Goal: Task Accomplishment & Management: Complete application form

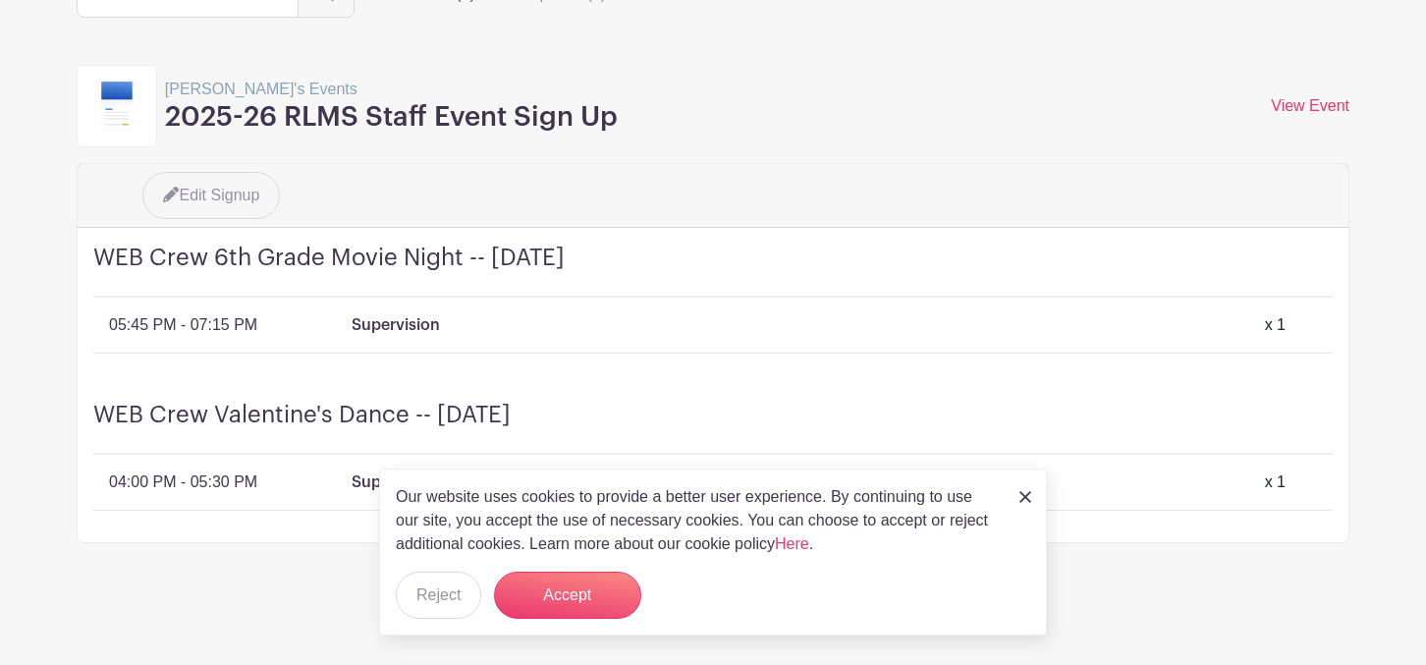
scroll to position [169, 0]
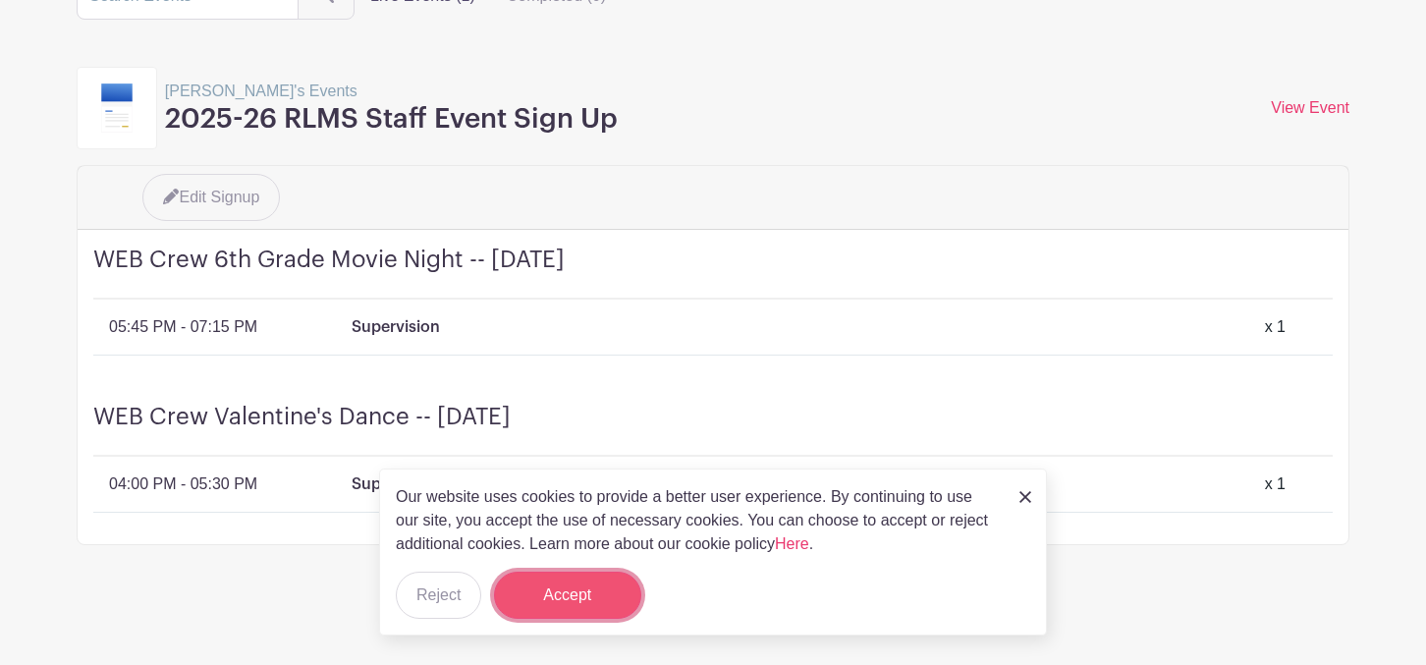
click at [539, 580] on button "Accept" at bounding box center [567, 594] width 147 height 47
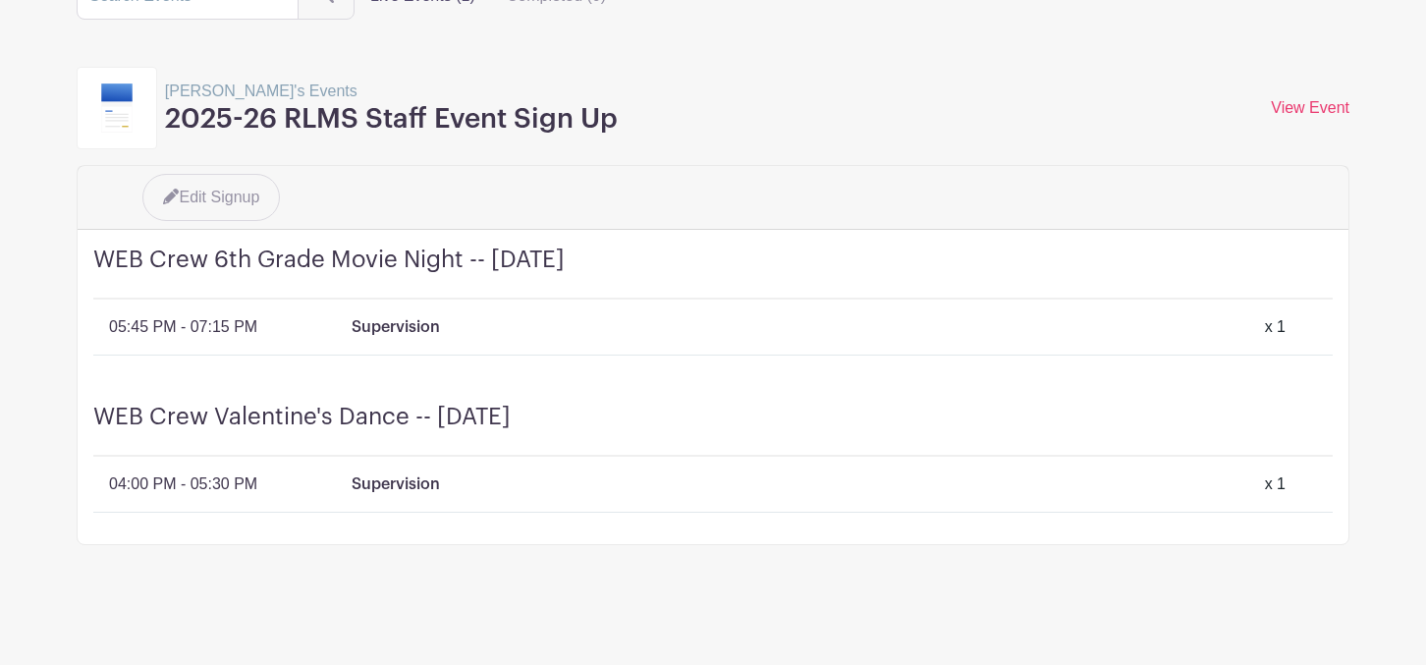
click at [353, 352] on div "WEB Crew 6th Grade Movie Night -- Wednesday, January 21 05:45 PM - 07:15 PM Sup…" at bounding box center [713, 308] width 1271 height 157
click at [344, 331] on div "05:45 PM - 07:15 PM Supervision x 1" at bounding box center [720, 327] width 1223 height 24
click at [233, 320] on p "05:45 PM - 07:15 PM" at bounding box center [183, 327] width 148 height 24
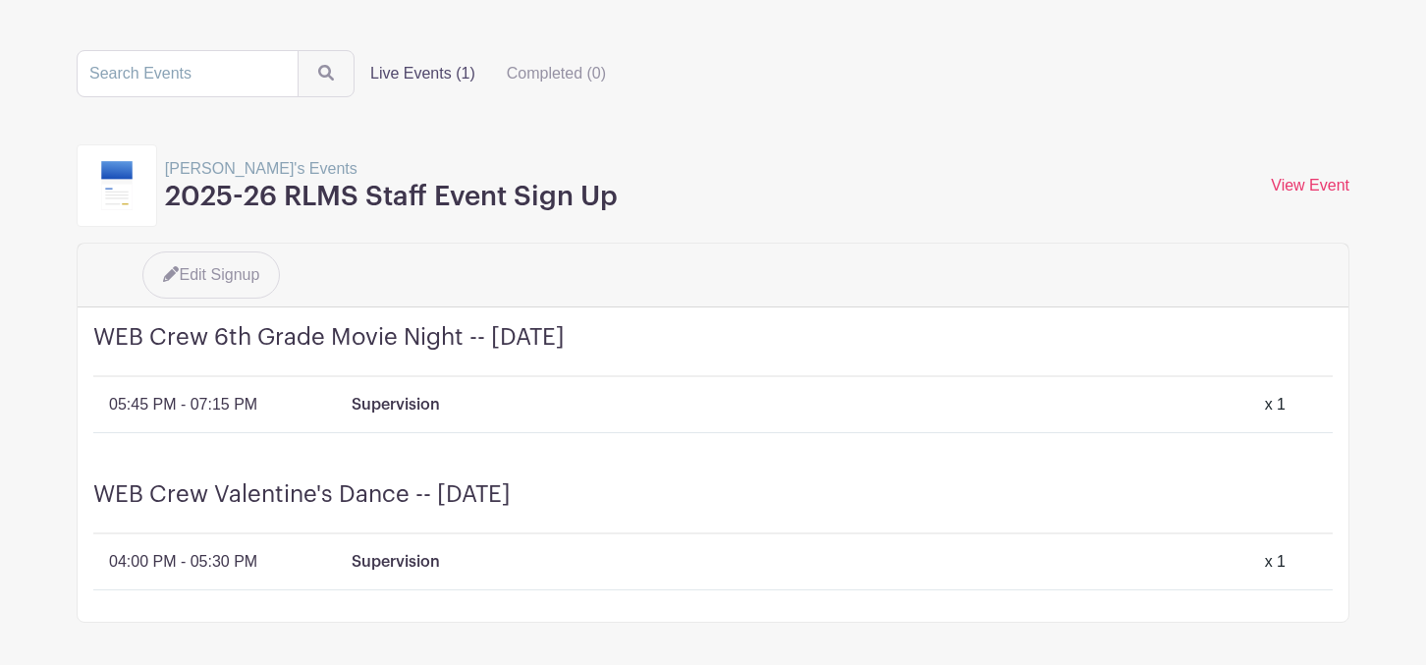
scroll to position [88, 0]
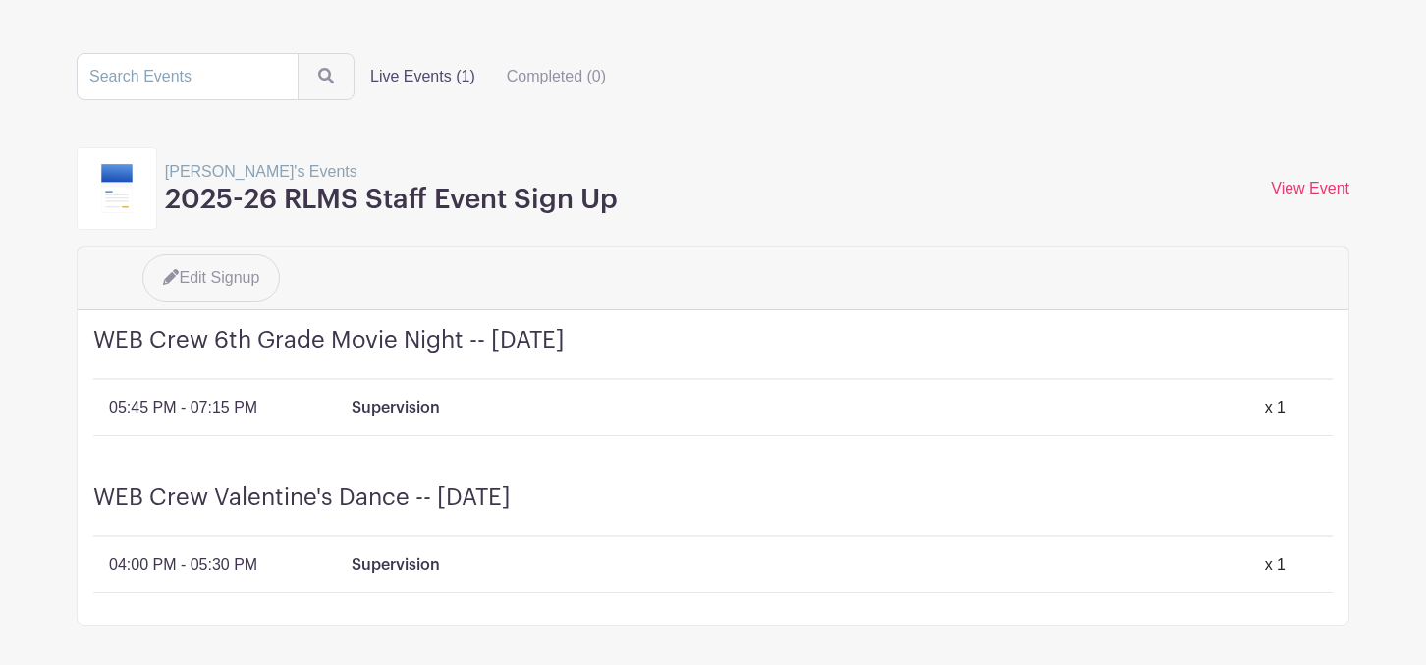
click at [203, 169] on p "Nicholas's Events" at bounding box center [391, 172] width 453 height 24
click at [106, 200] on img at bounding box center [116, 188] width 31 height 49
click at [1320, 190] on link "View Event" at bounding box center [1310, 188] width 79 height 17
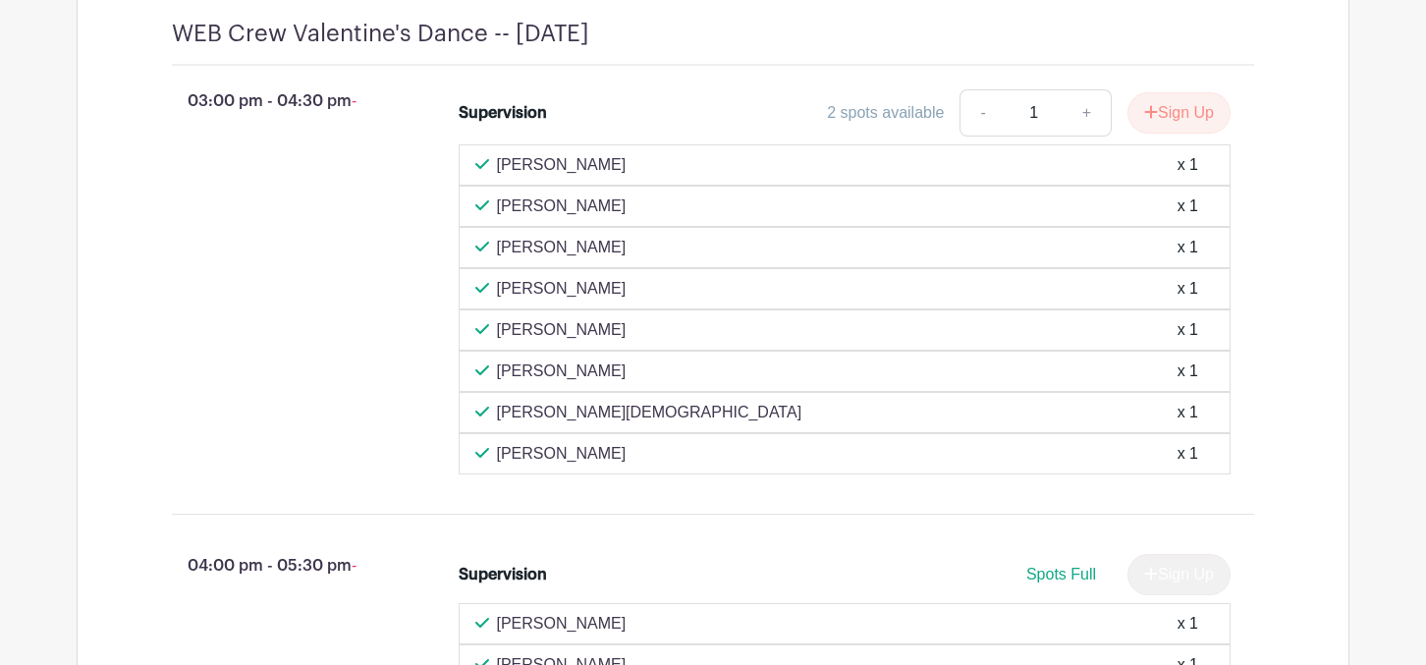
scroll to position [6482, 0]
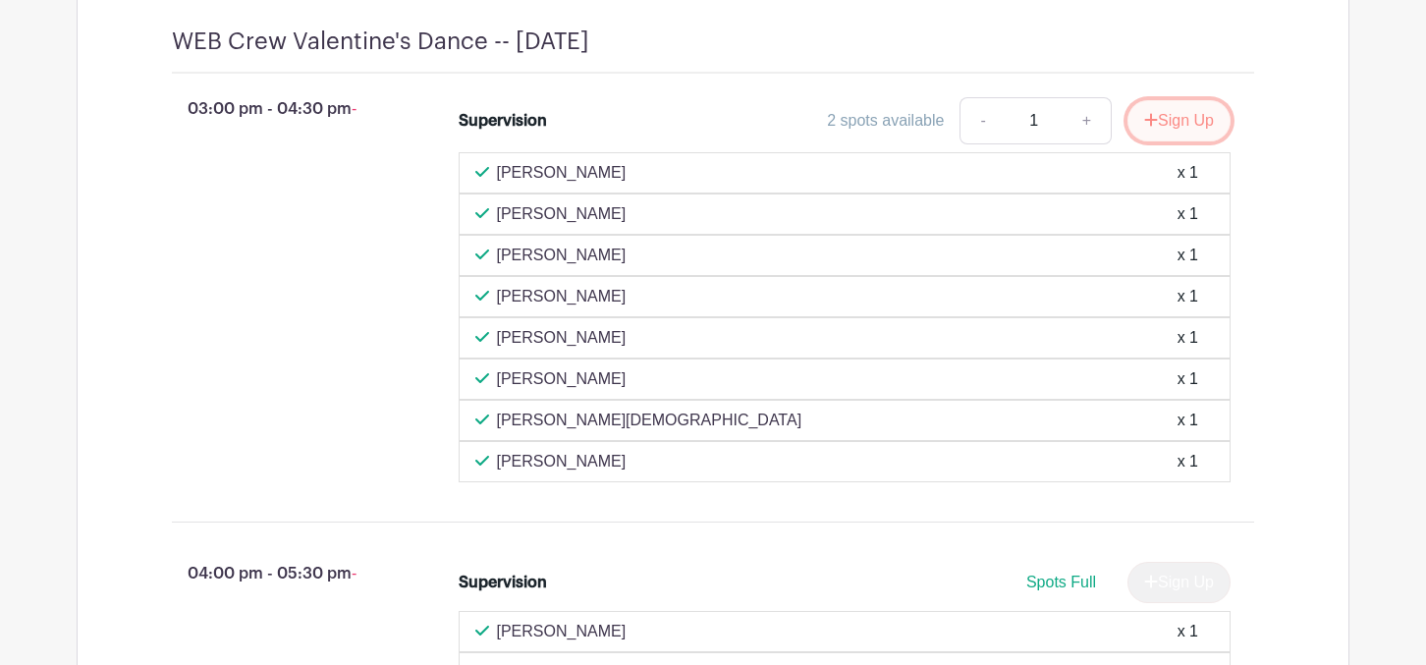
click at [1164, 141] on button "Sign Up" at bounding box center [1178, 120] width 103 height 41
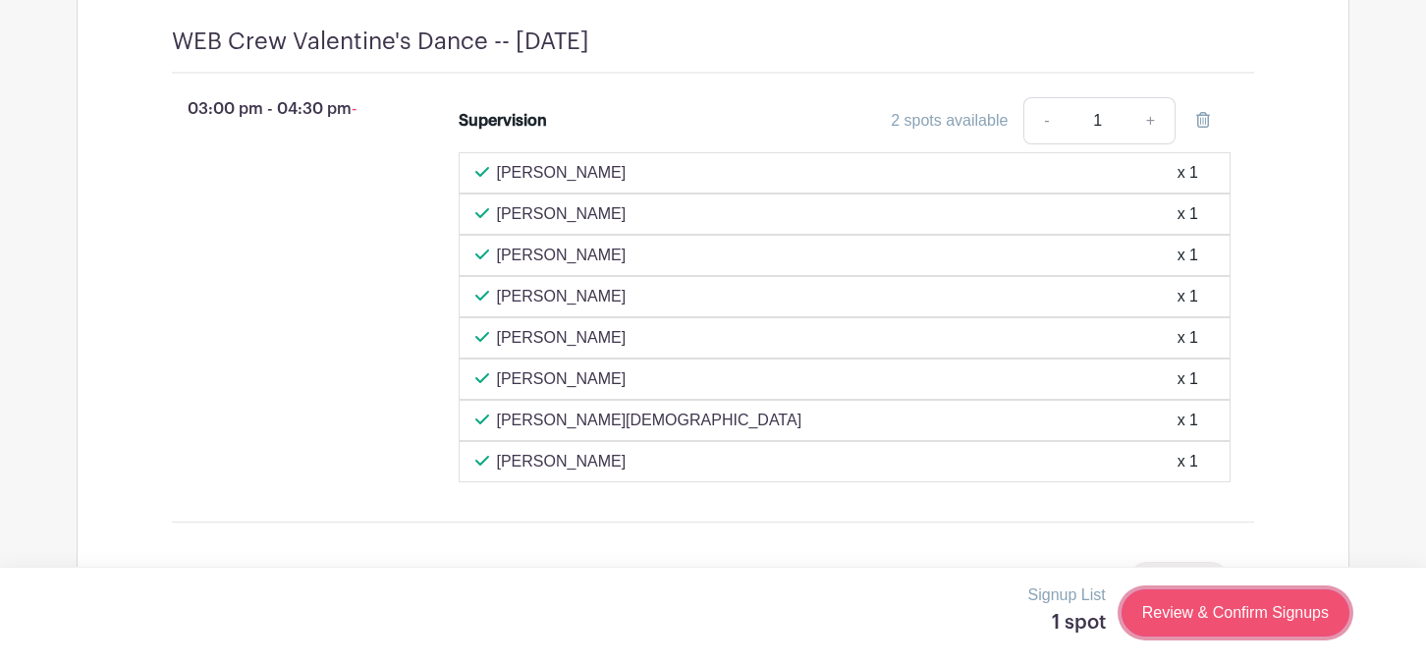
click at [1163, 590] on link "Review & Confirm Signups" at bounding box center [1235, 612] width 228 height 47
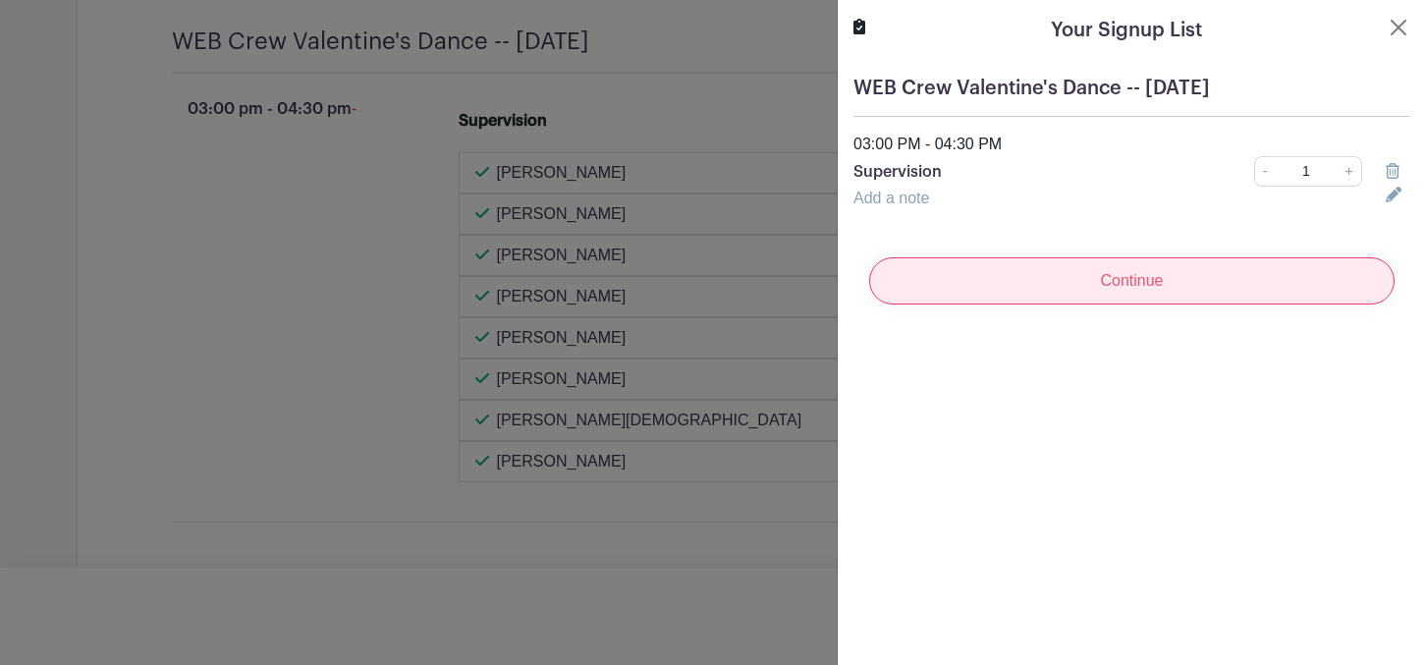
click at [1003, 293] on input "Continue" at bounding box center [1131, 280] width 525 height 47
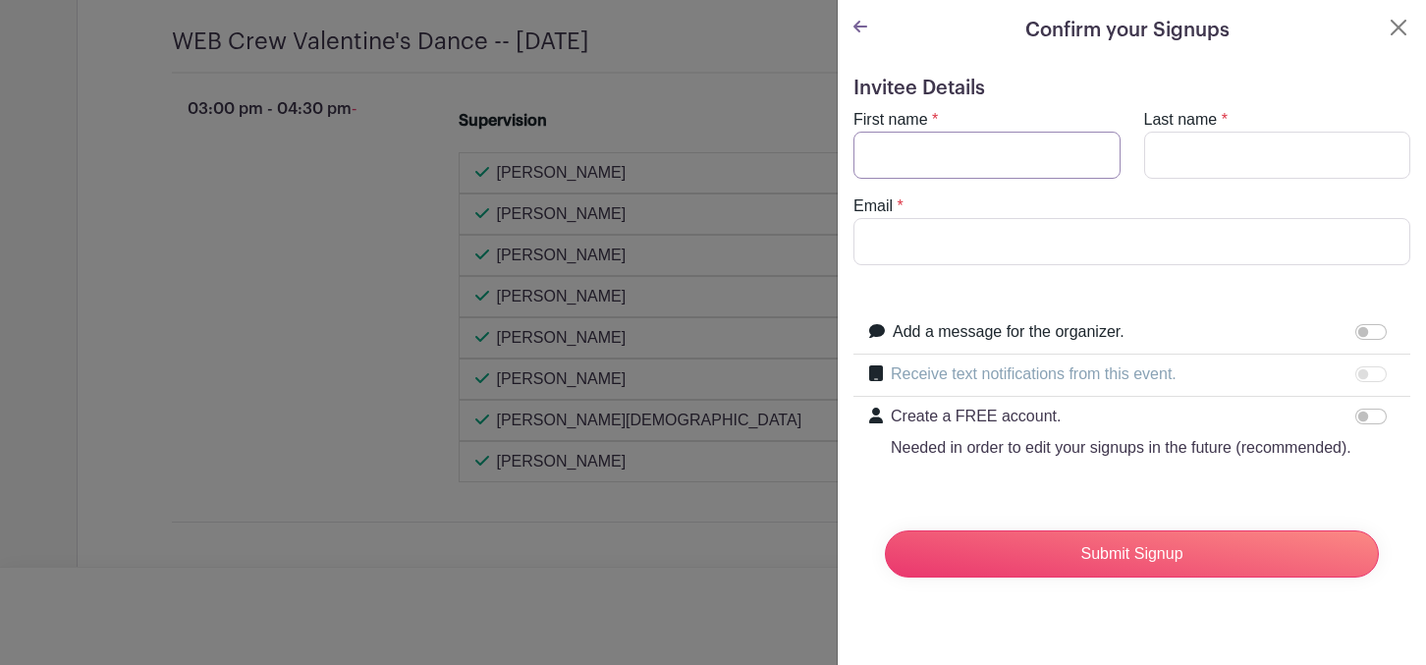
click at [946, 160] on input "First name" at bounding box center [986, 155] width 267 height 47
type input "Nick"
type input "Peyrot"
type input "[EMAIL_ADDRESS][DOMAIN_NAME]"
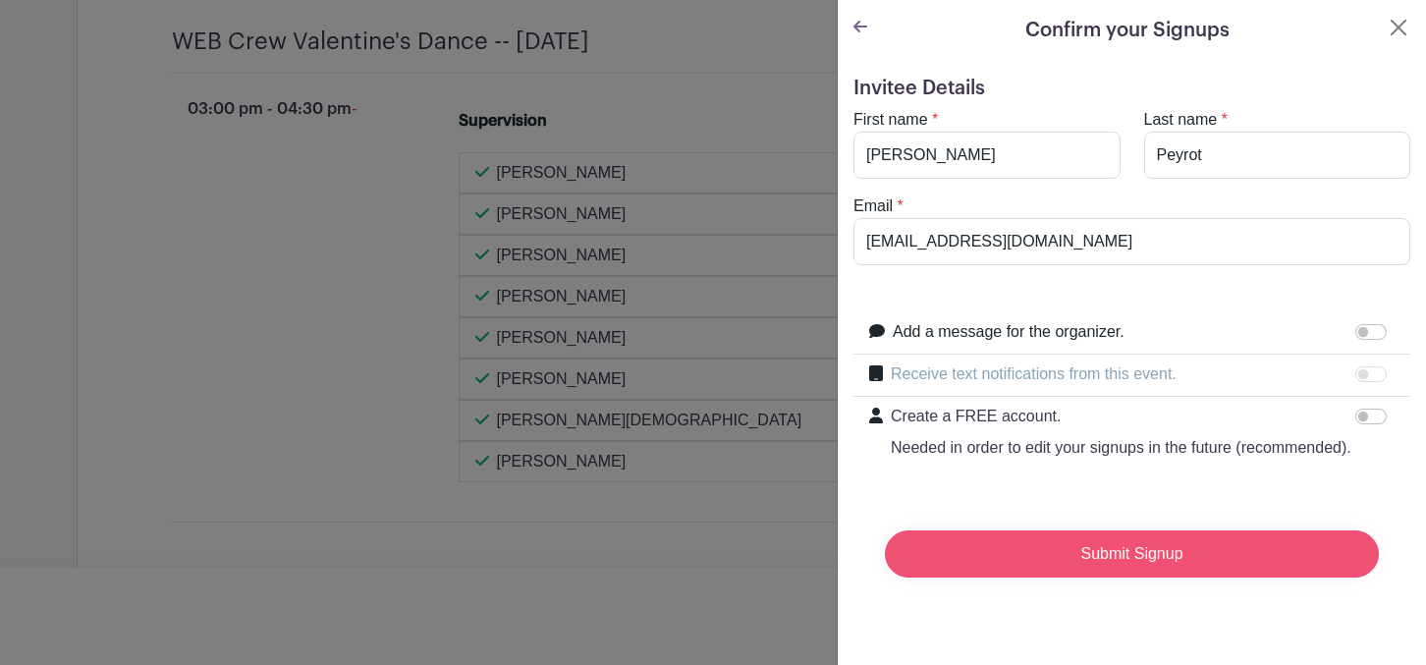
click at [1085, 545] on input "Submit Signup" at bounding box center [1132, 553] width 494 height 47
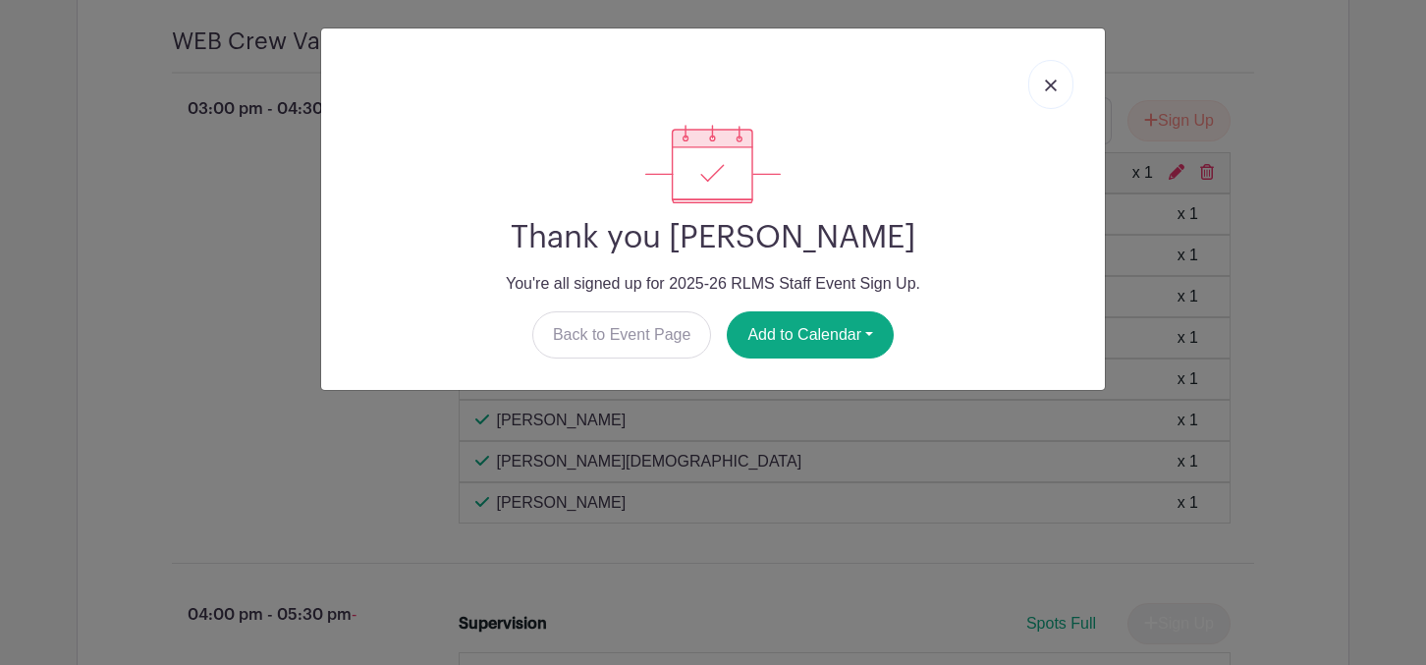
click at [1046, 91] on link at bounding box center [1050, 84] width 45 height 49
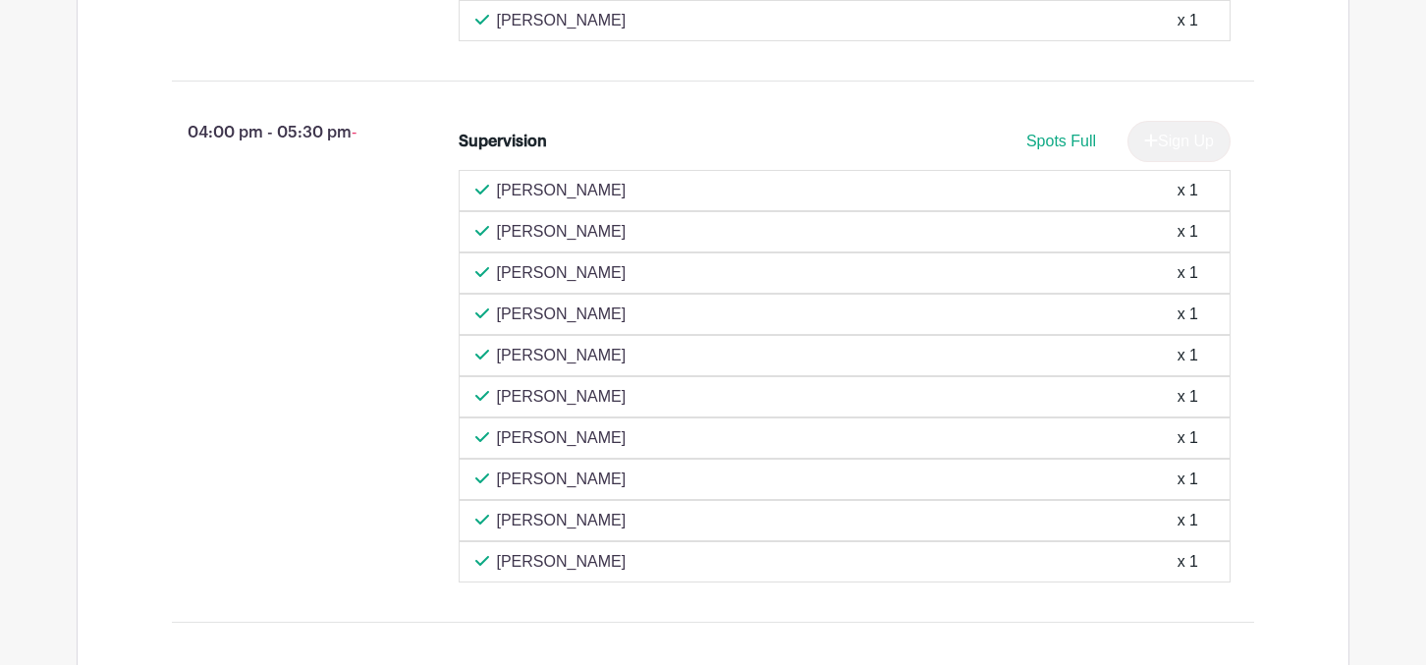
scroll to position [6853, 0]
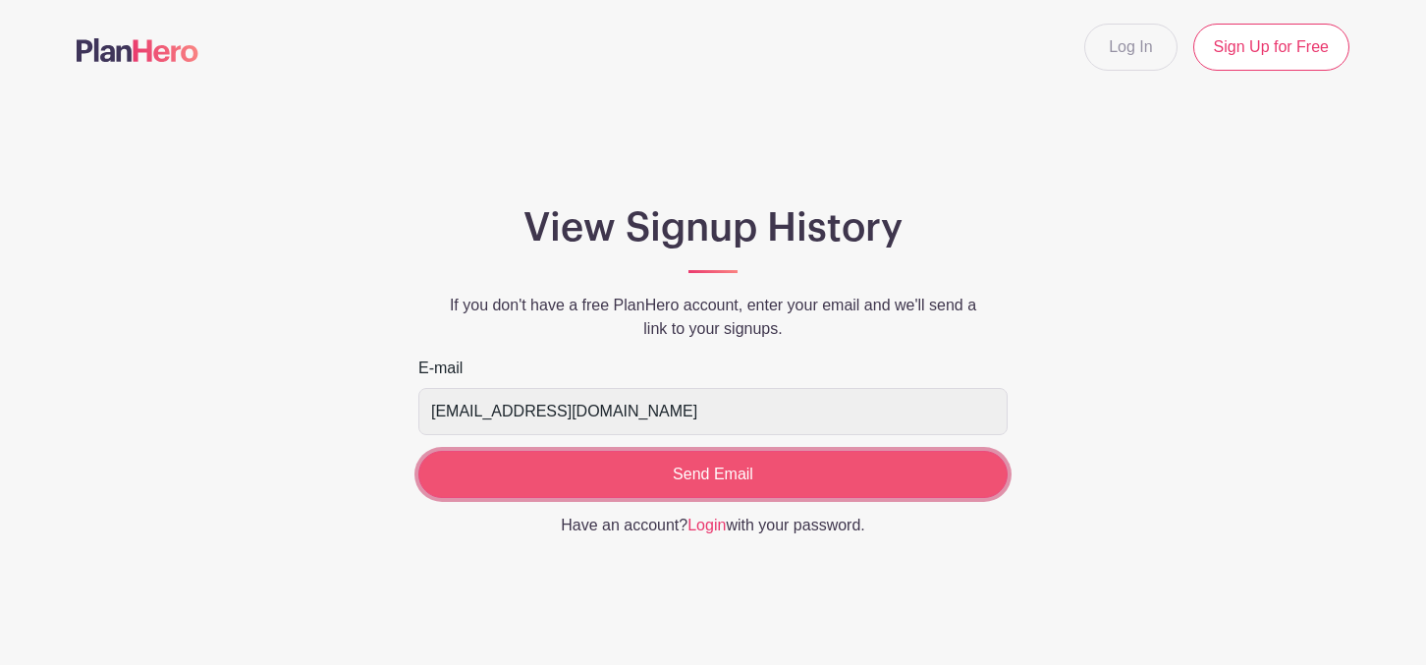
click at [686, 473] on input "Send Email" at bounding box center [712, 474] width 589 height 47
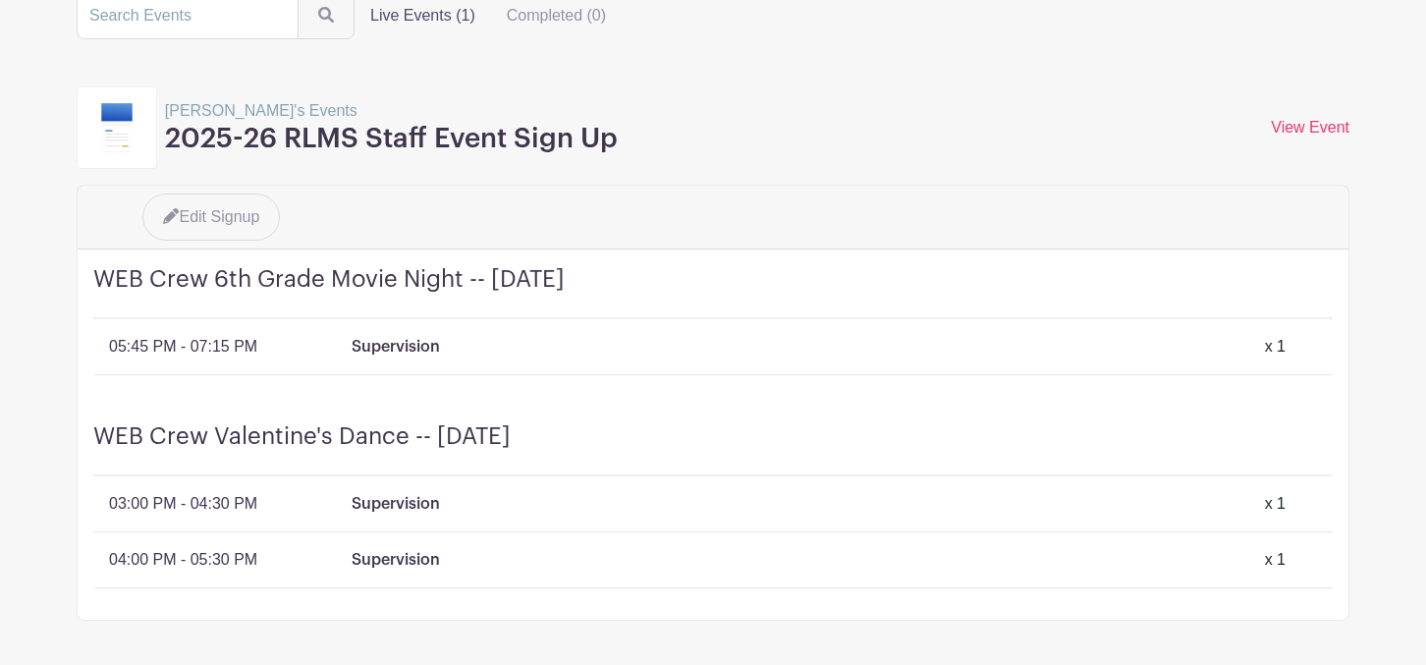
scroll to position [151, 0]
click at [1289, 133] on link "View Event" at bounding box center [1310, 125] width 79 height 17
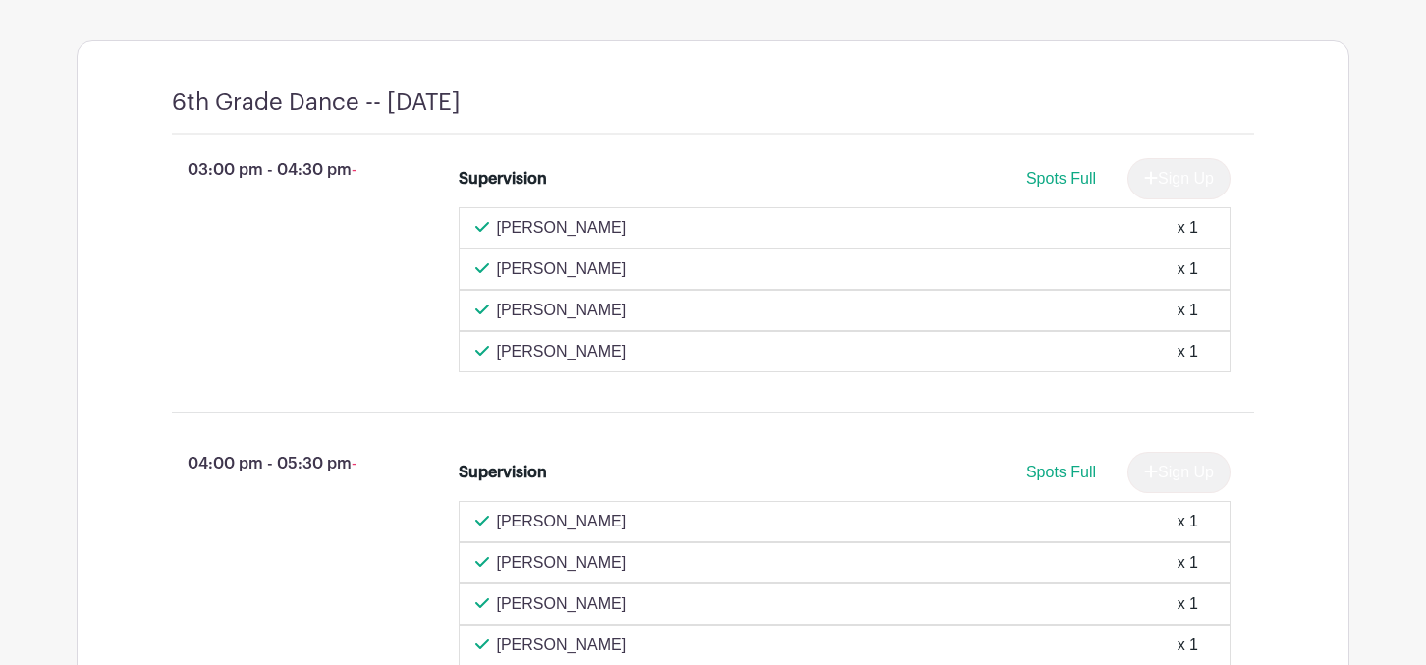
scroll to position [577, 0]
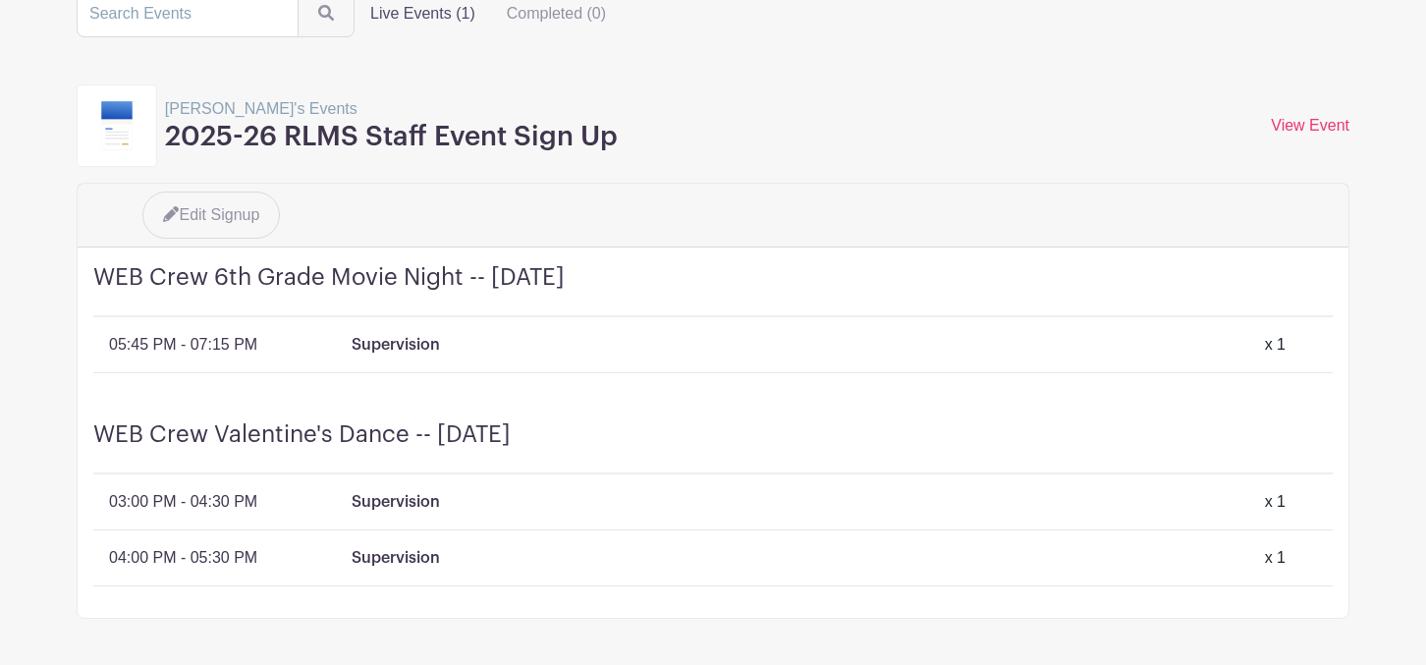
scroll to position [227, 0]
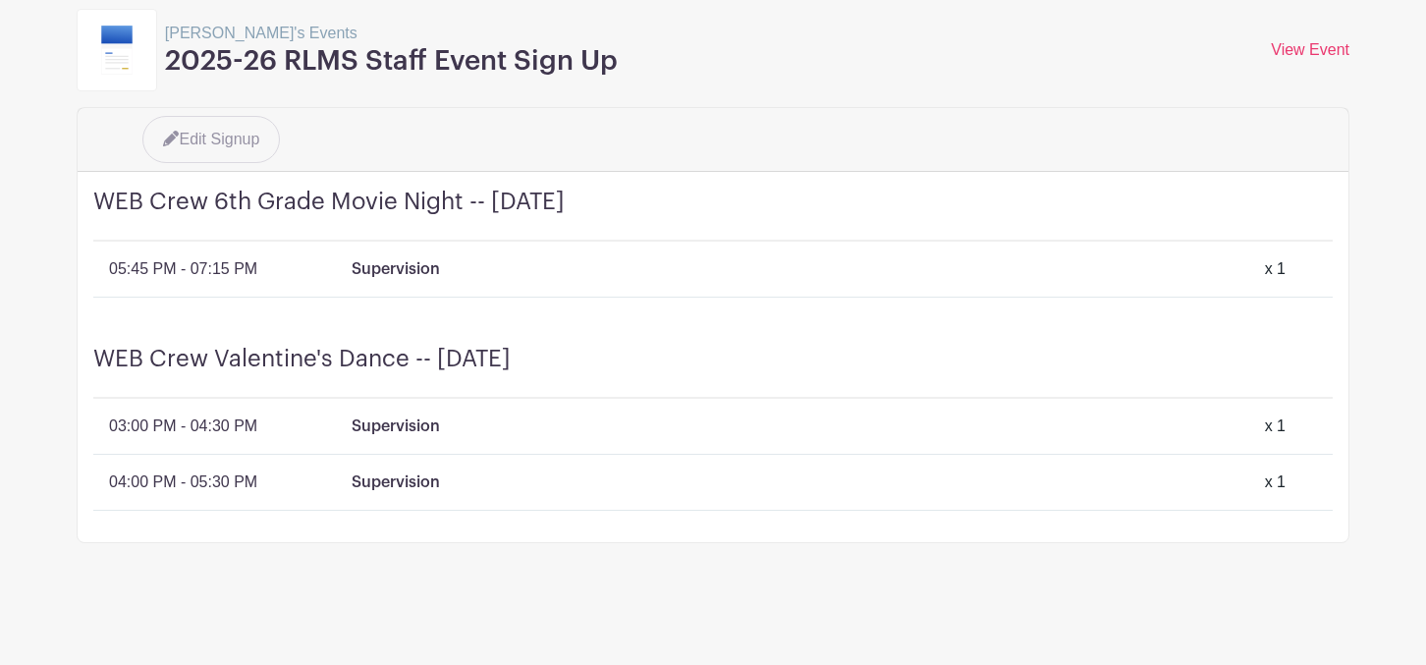
click at [830, 468] on div "WEB Crew Valentine's Dance -- Friday, February 12 03:00 PM - 04:30 PM Supervisi…" at bounding box center [713, 435] width 1271 height 213
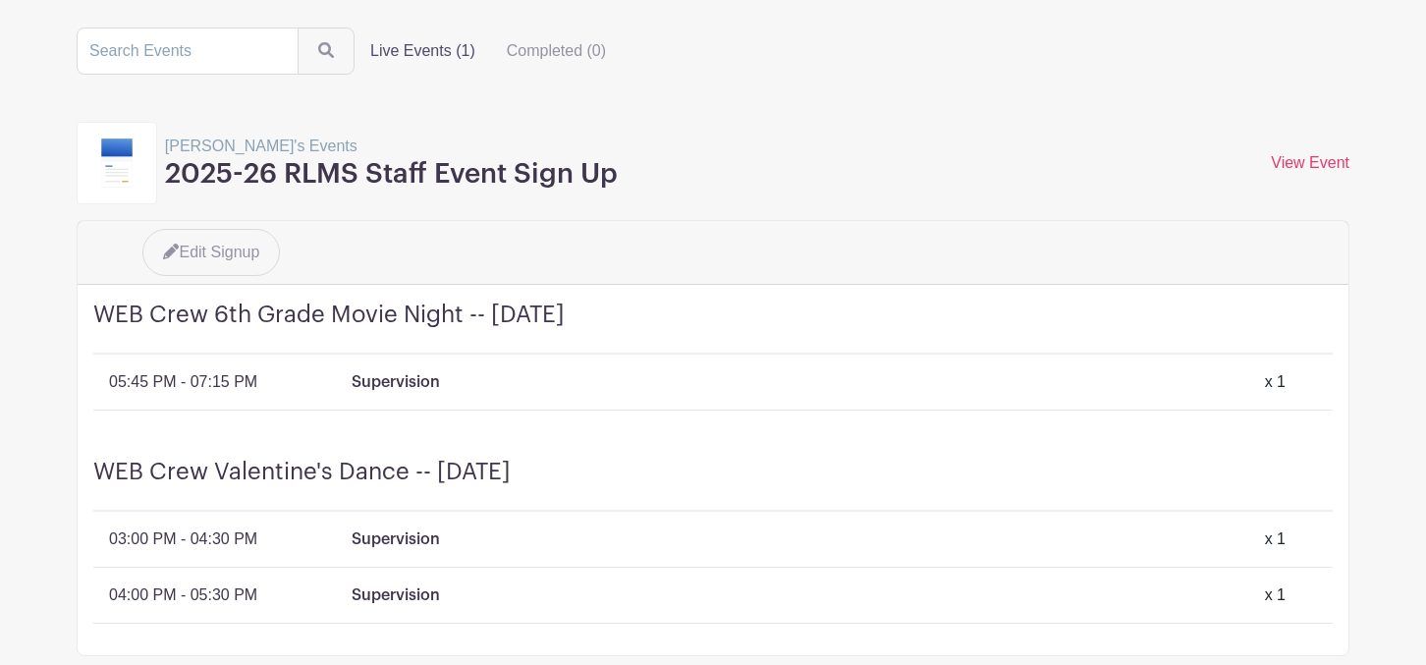
scroll to position [118, 0]
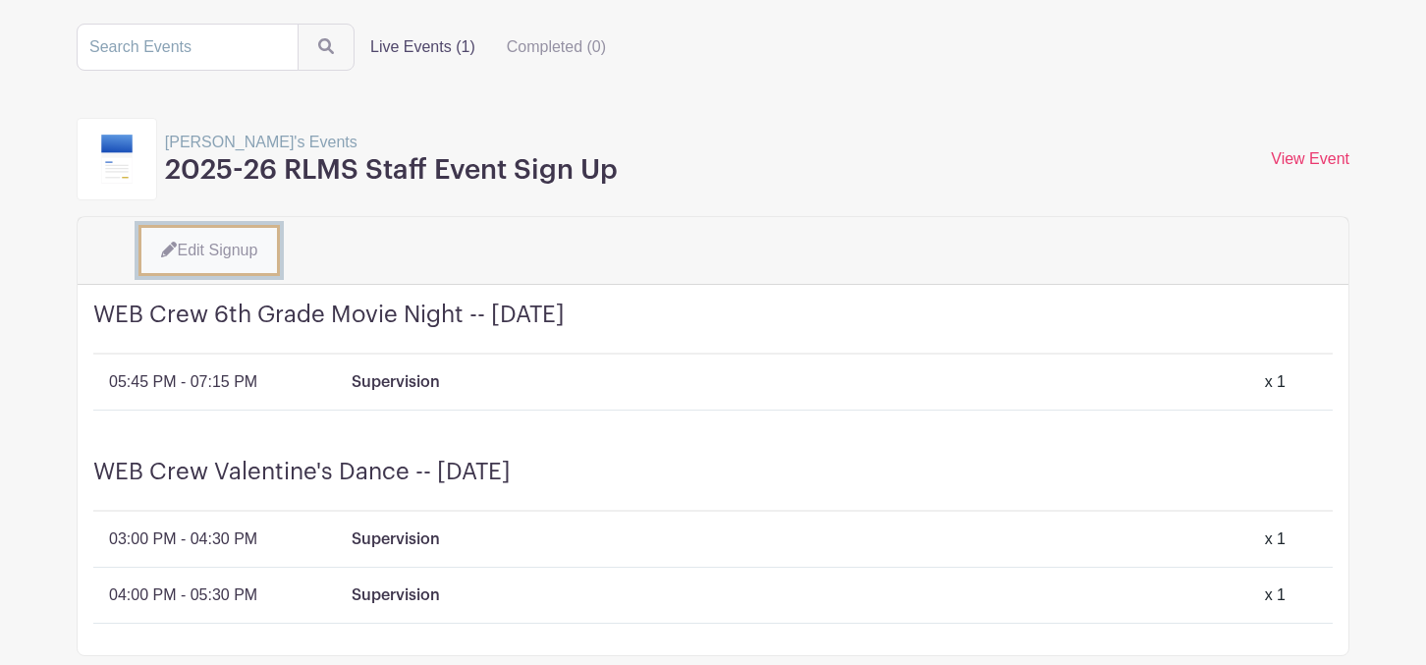
click at [203, 249] on link "Edit Signup" at bounding box center [208, 250] width 141 height 51
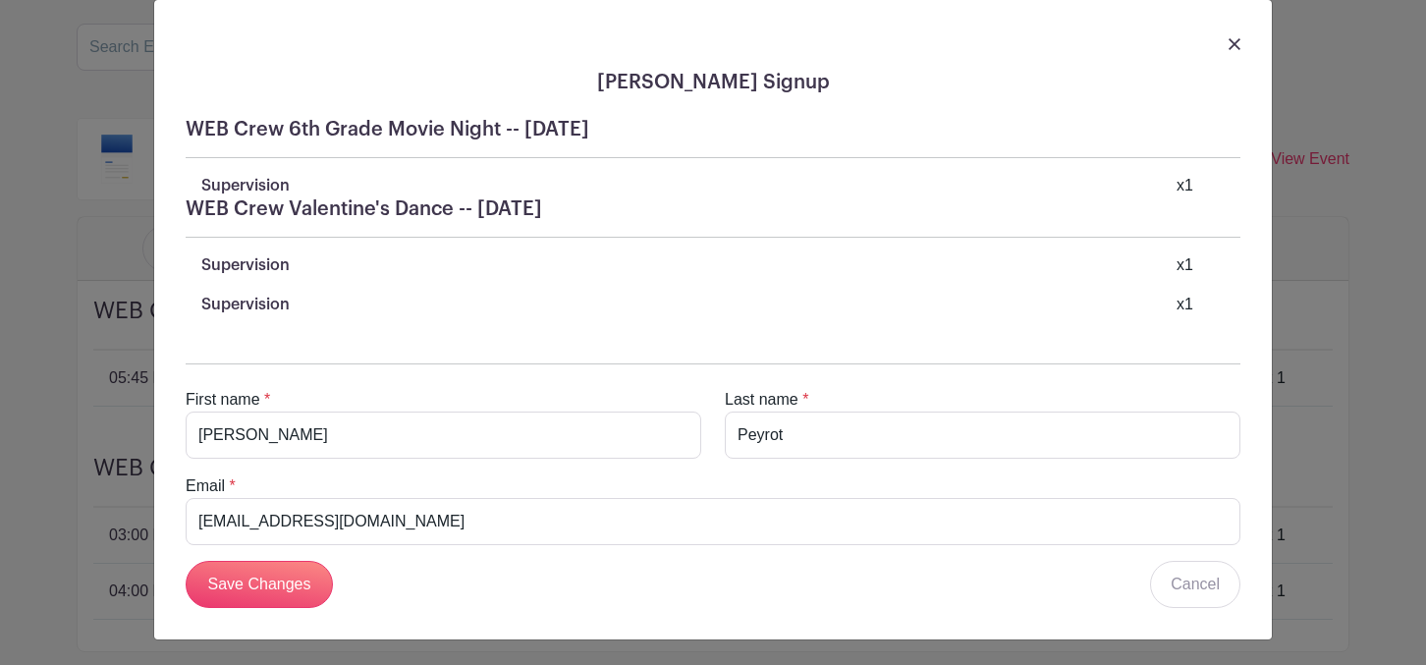
scroll to position [27, 0]
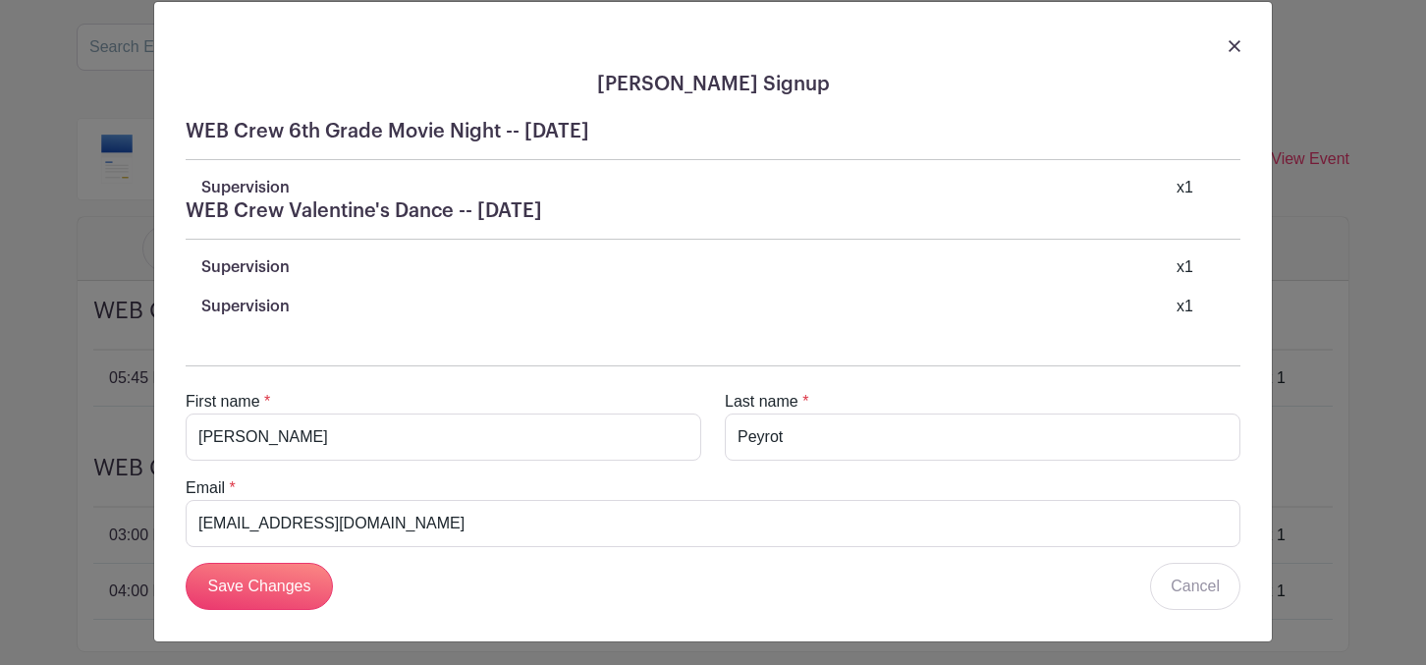
click at [1066, 269] on div "Supervision x 1" at bounding box center [720, 267] width 1039 height 24
click at [267, 271] on p "Supervision" at bounding box center [245, 267] width 88 height 24
click at [249, 309] on p "Supervision" at bounding box center [245, 307] width 88 height 24
click at [240, 278] on p "Supervision" at bounding box center [245, 267] width 88 height 24
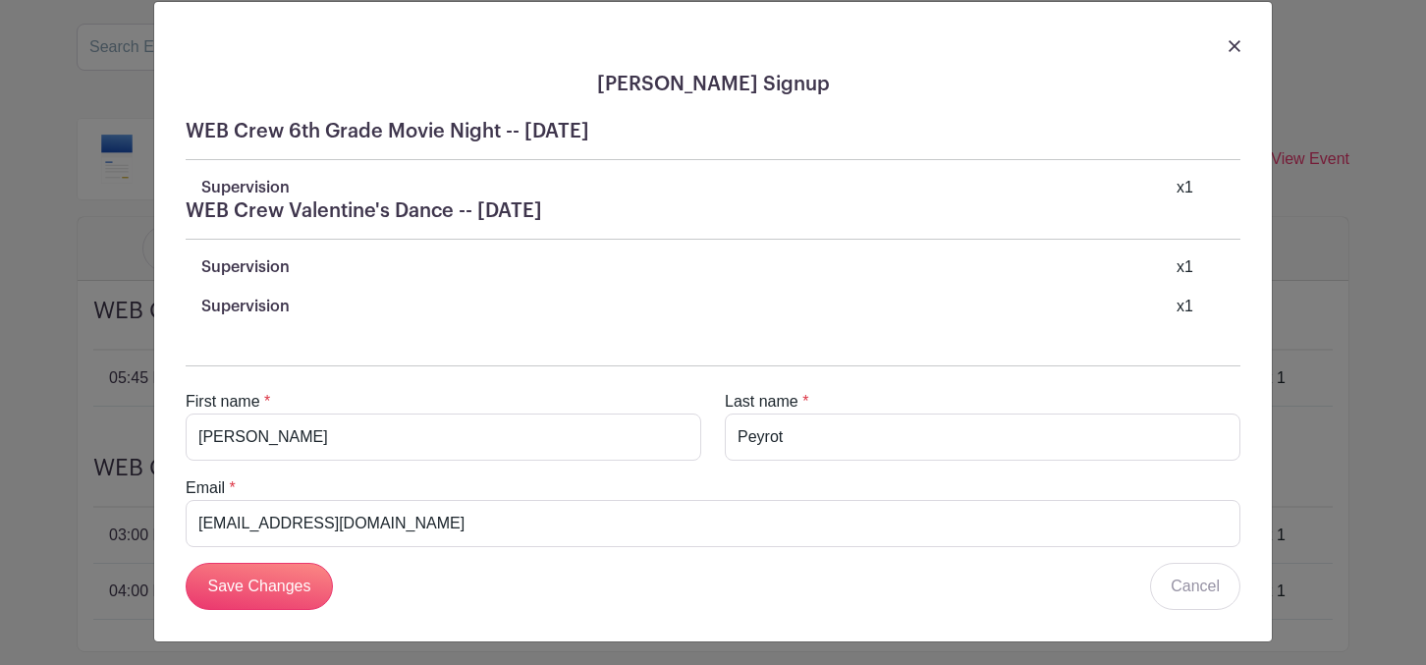
click at [240, 310] on p "Supervision" at bounding box center [245, 307] width 88 height 24
click at [244, 272] on p "Supervision" at bounding box center [245, 267] width 88 height 24
click at [240, 351] on div "First name * Nick Last name * Peyrot Email * npeyrot@rlas-116.org Save Changes …" at bounding box center [713, 480] width 1086 height 292
click at [1233, 43] on img at bounding box center [1234, 46] width 12 height 12
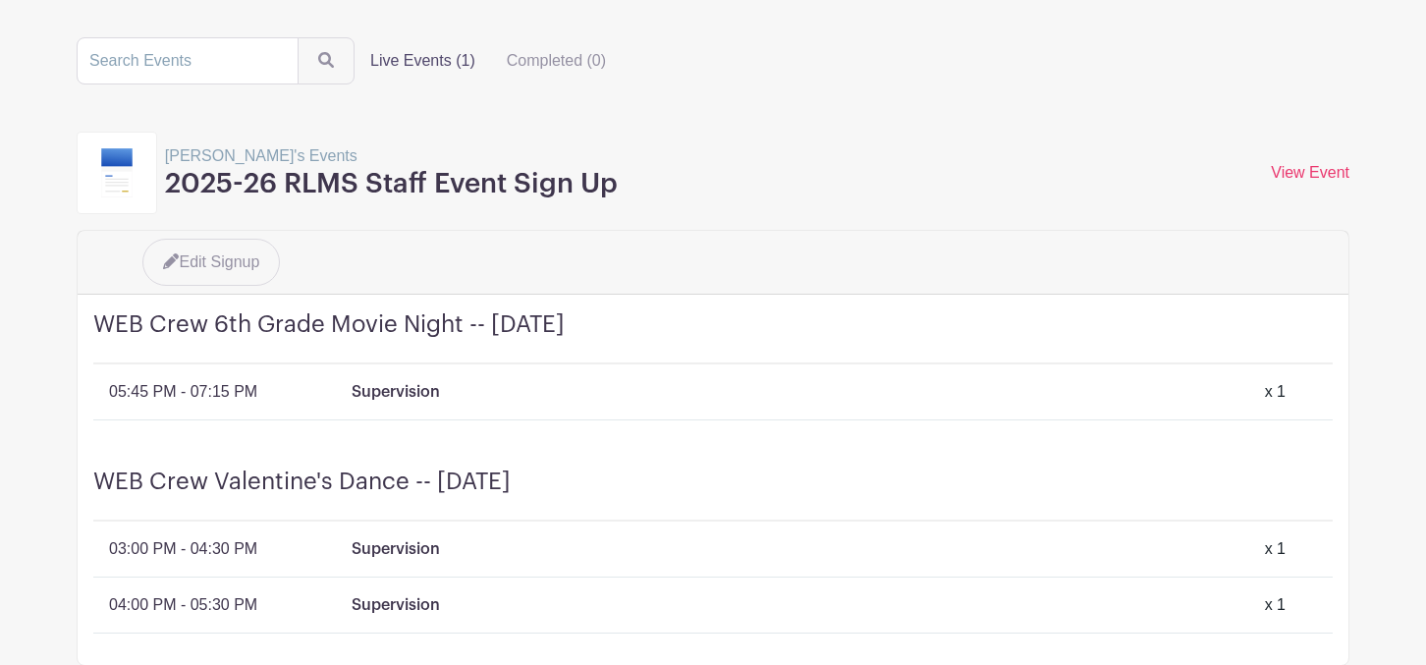
scroll to position [102, 0]
click at [244, 150] on p "[PERSON_NAME]'s Events" at bounding box center [391, 158] width 453 height 24
click at [228, 510] on h4 "WEB Crew Valentine's Dance -- [DATE]" at bounding box center [712, 496] width 1239 height 54
click at [223, 550] on p "03:00 PM - 04:30 PM" at bounding box center [183, 551] width 148 height 24
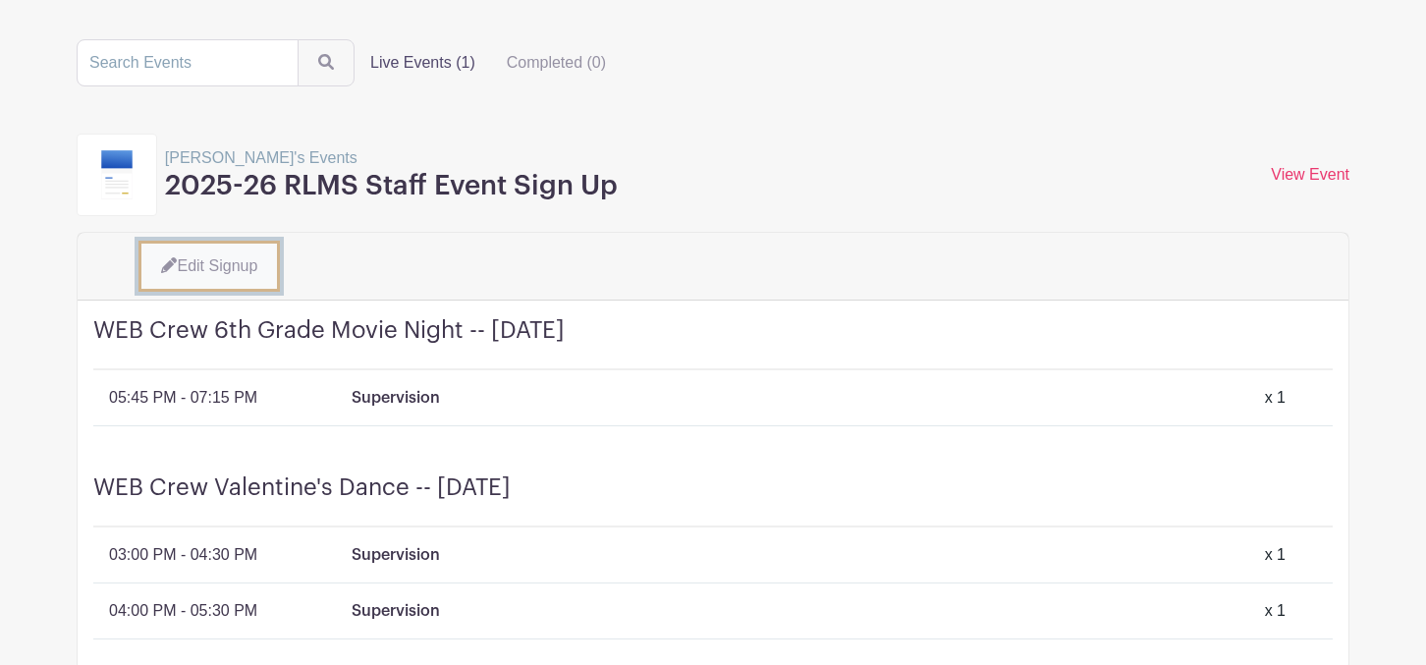
click at [251, 257] on link "Edit Signup" at bounding box center [208, 266] width 141 height 51
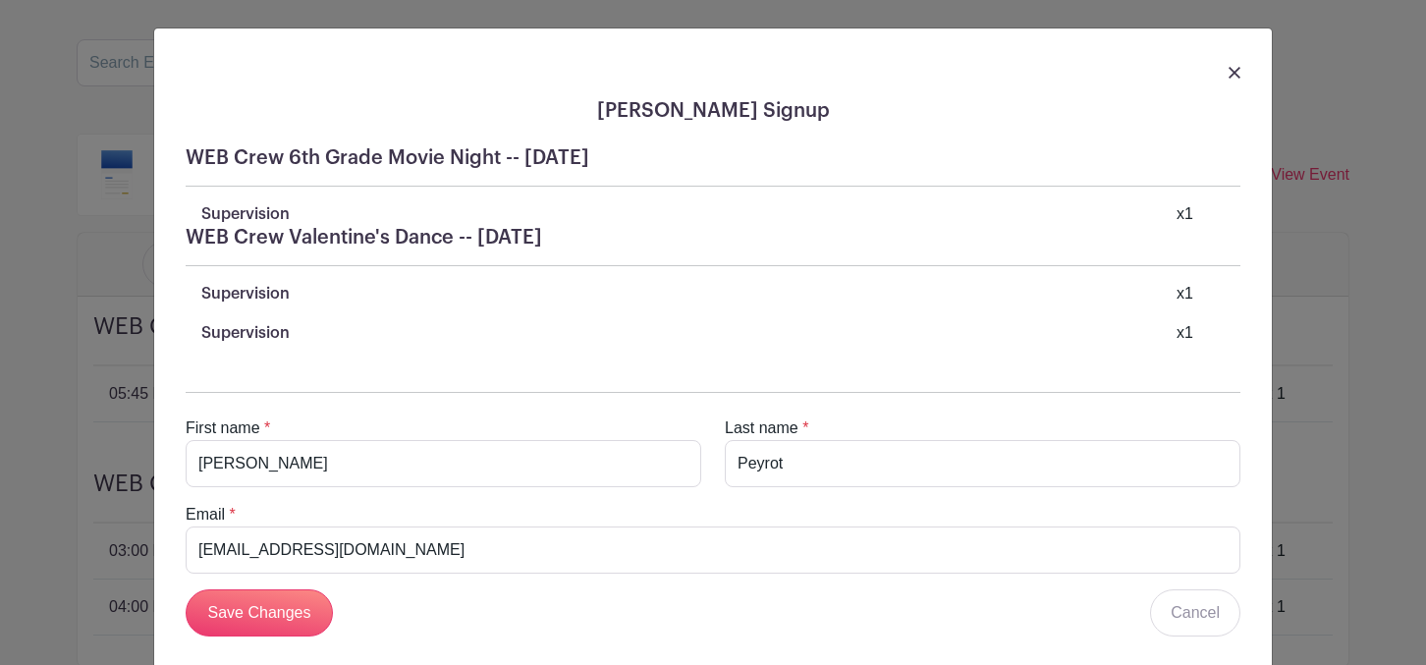
scroll to position [31, 0]
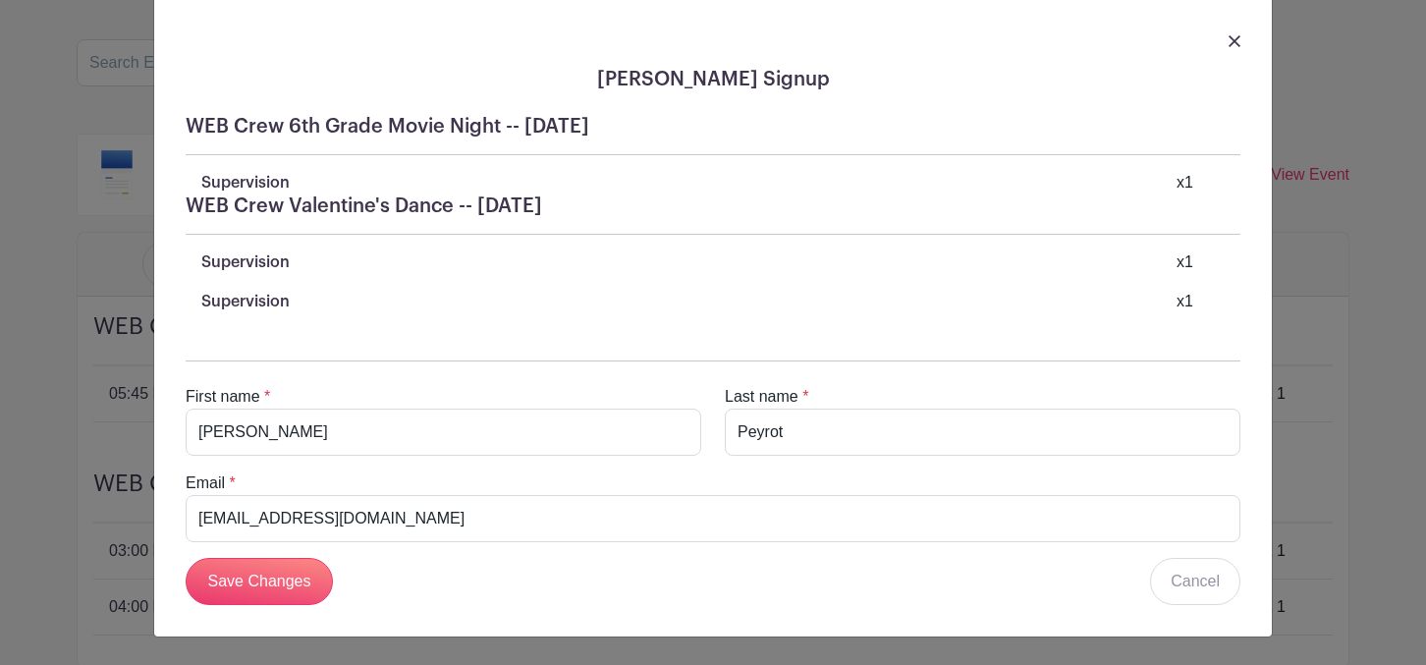
click at [371, 304] on div "Supervision x 1" at bounding box center [720, 302] width 1039 height 24
click at [1235, 46] on img at bounding box center [1234, 41] width 12 height 12
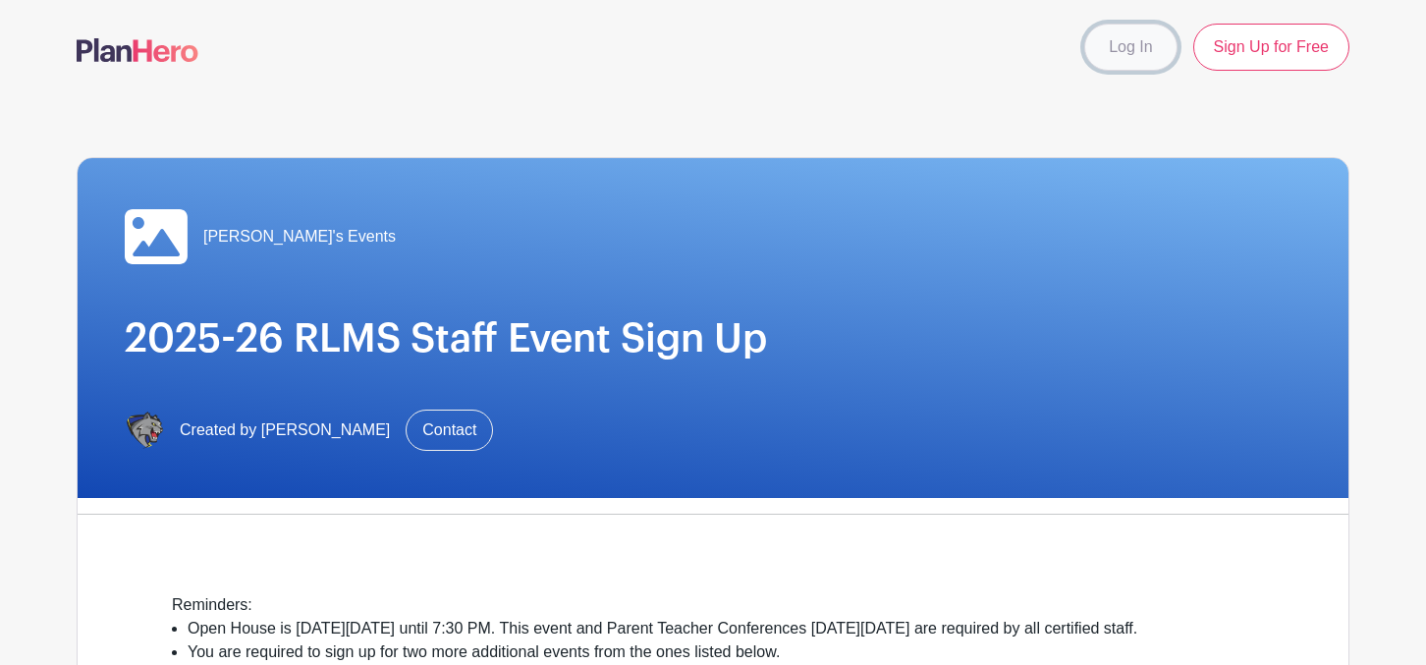
click at [1120, 48] on link "Log In" at bounding box center [1130, 47] width 92 height 47
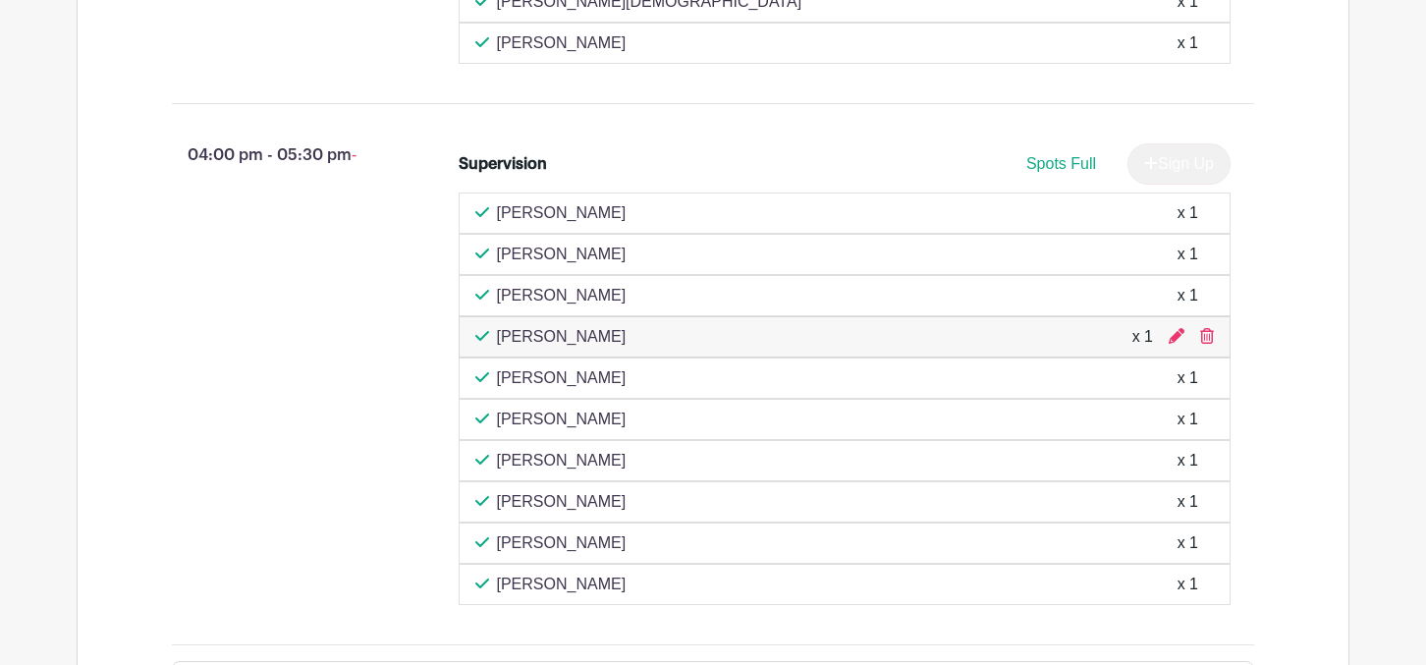
scroll to position [6908, 0]
click at [1205, 343] on icon at bounding box center [1207, 335] width 14 height 16
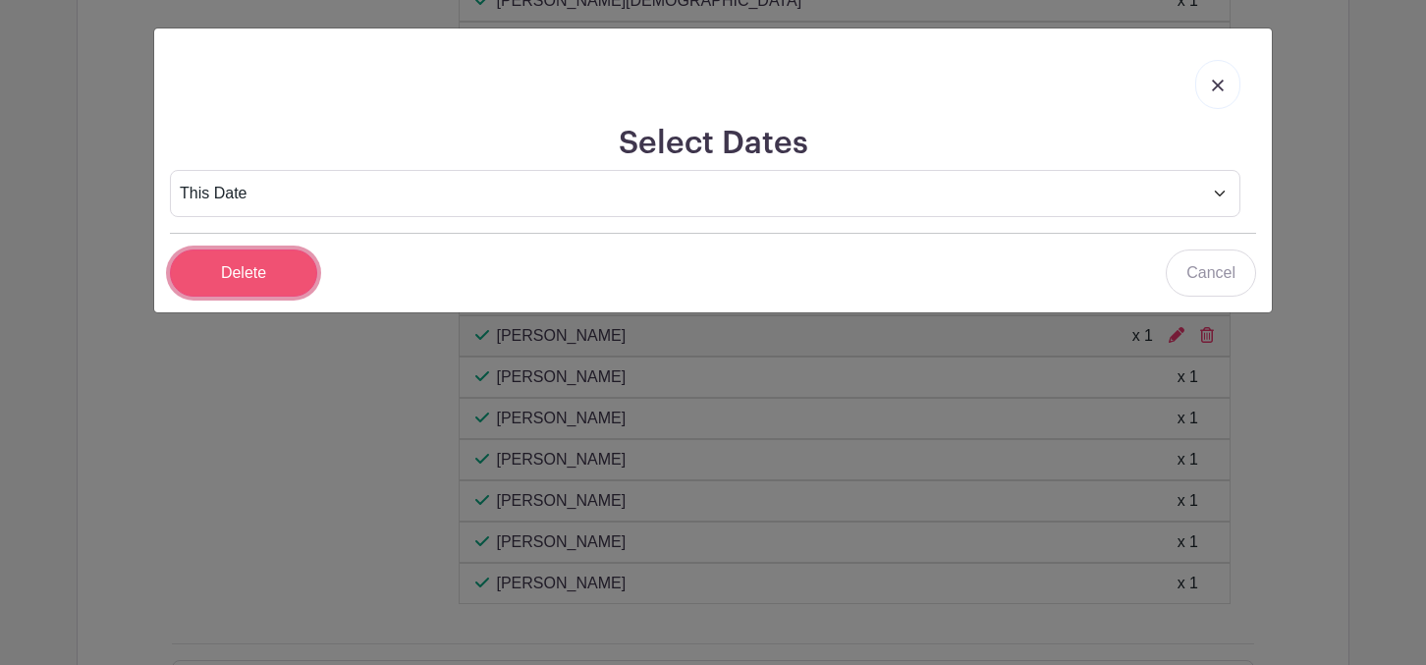
click at [235, 268] on input "Delete" at bounding box center [243, 272] width 147 height 47
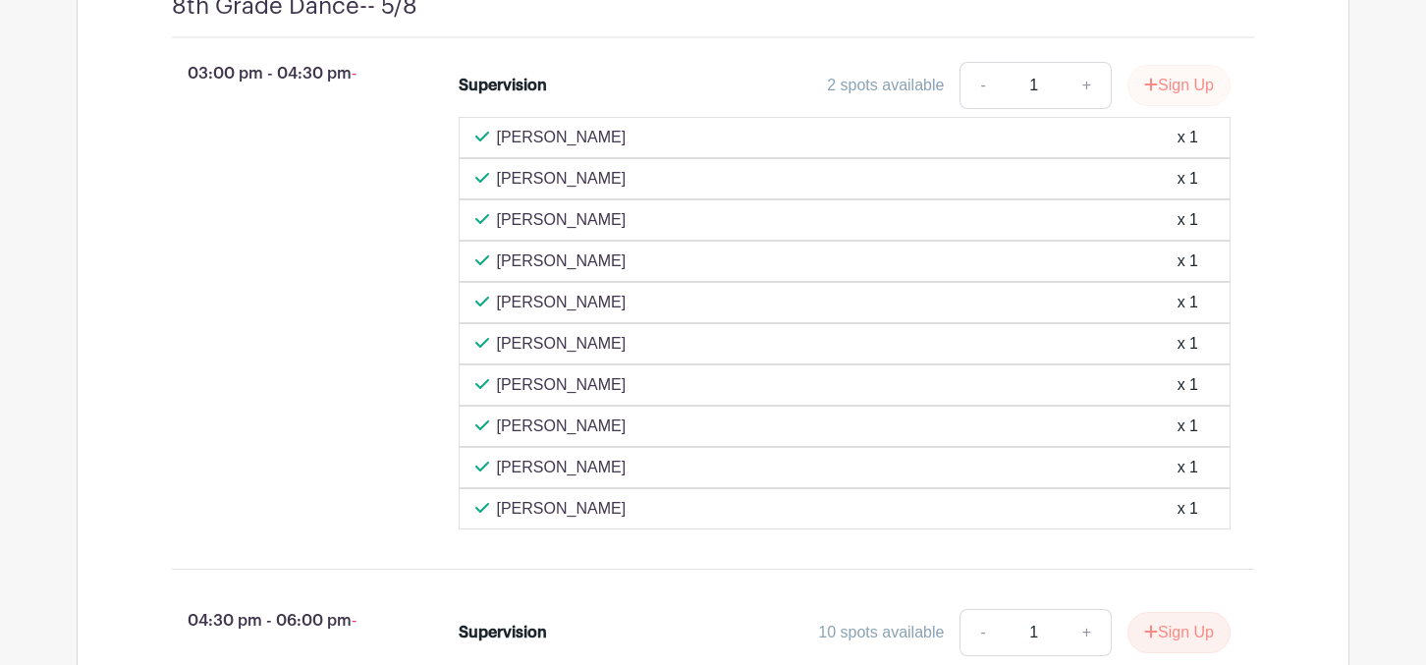
scroll to position [11690, 0]
click at [1153, 107] on button "Sign Up" at bounding box center [1178, 86] width 103 height 41
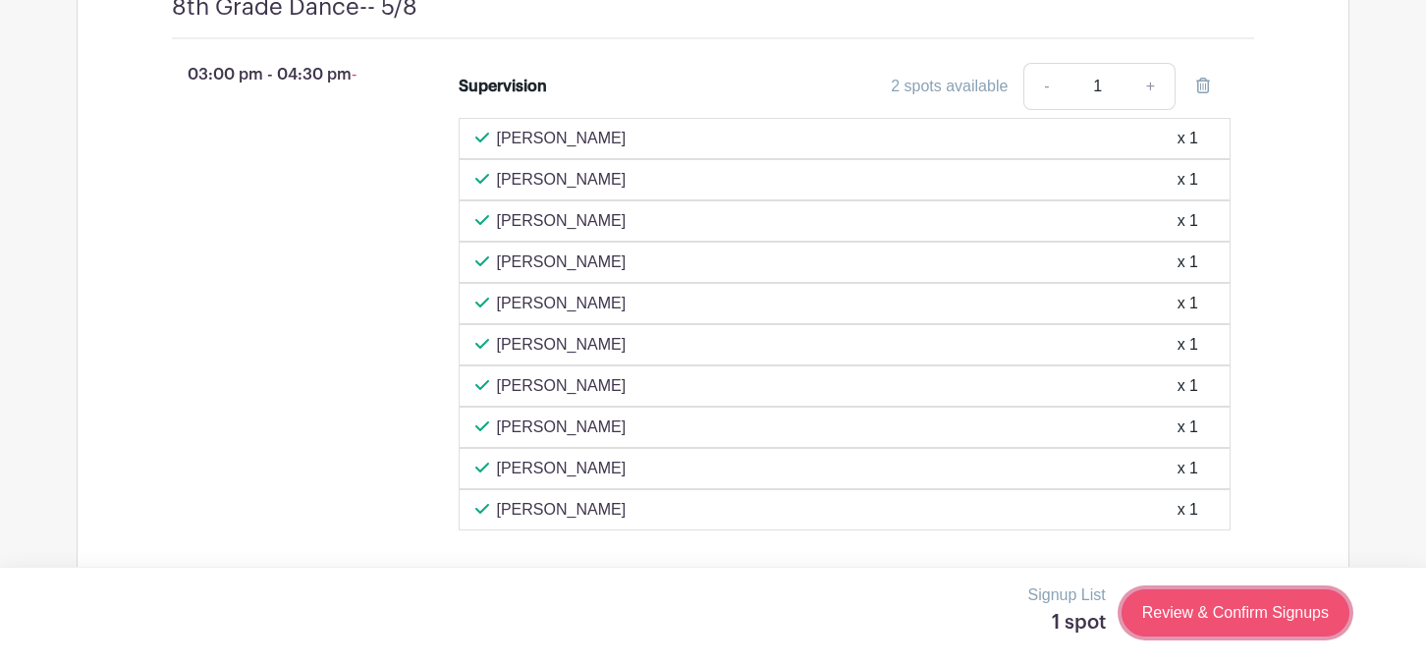
click at [1211, 616] on link "Review & Confirm Signups" at bounding box center [1235, 612] width 228 height 47
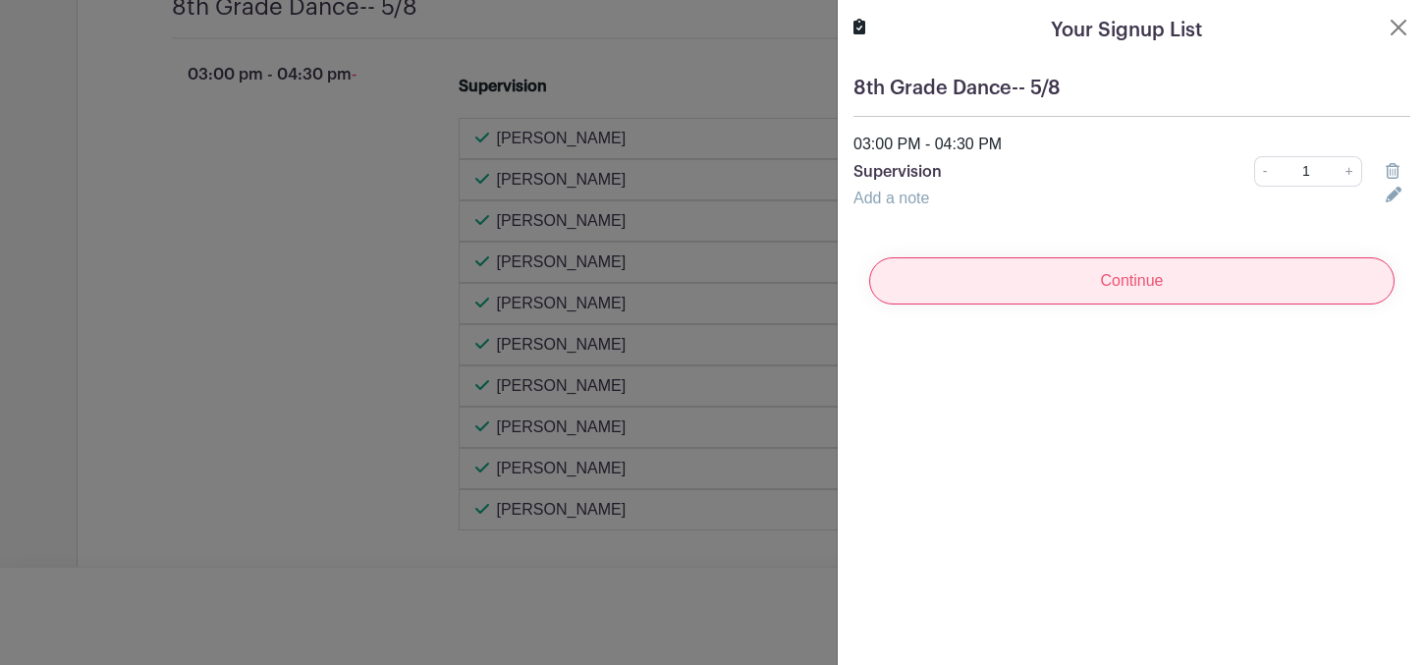
click at [1020, 265] on input "Continue" at bounding box center [1131, 280] width 525 height 47
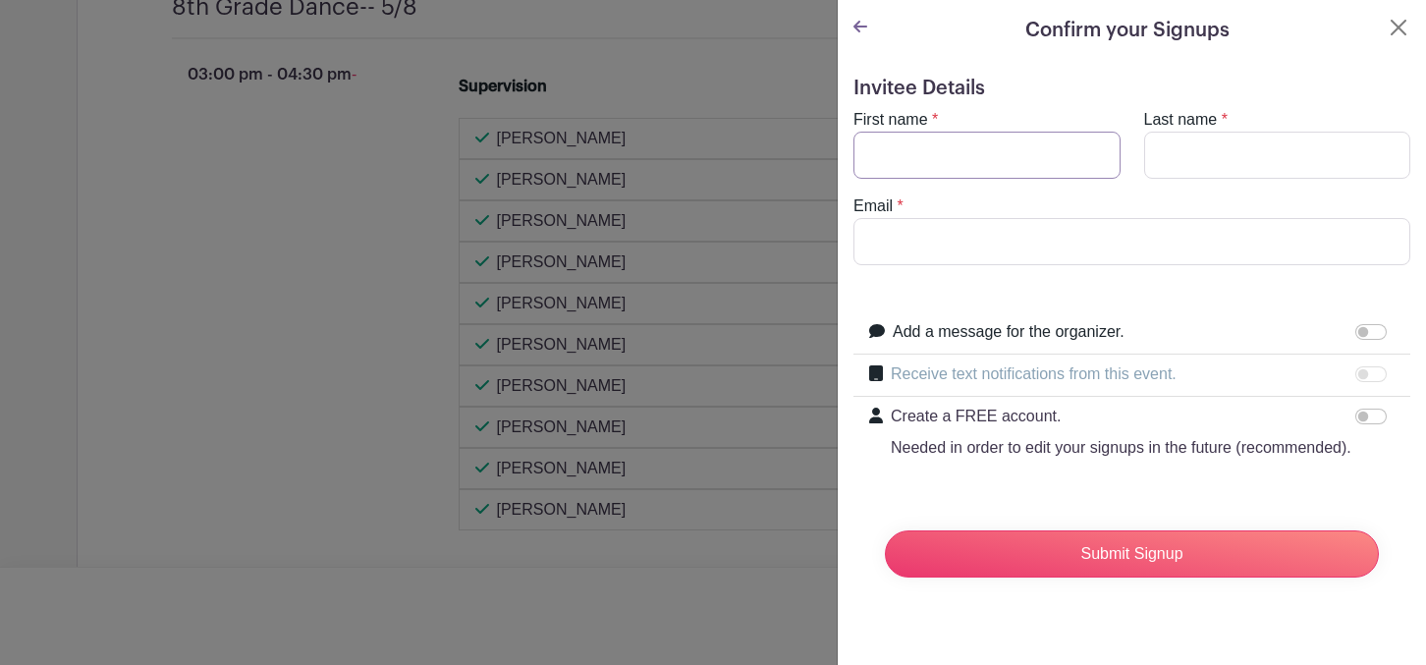
click at [964, 170] on input "First name" at bounding box center [986, 155] width 267 height 47
type input "[PERSON_NAME]"
type input "Peyrot"
type input "[EMAIL_ADDRESS][DOMAIN_NAME]"
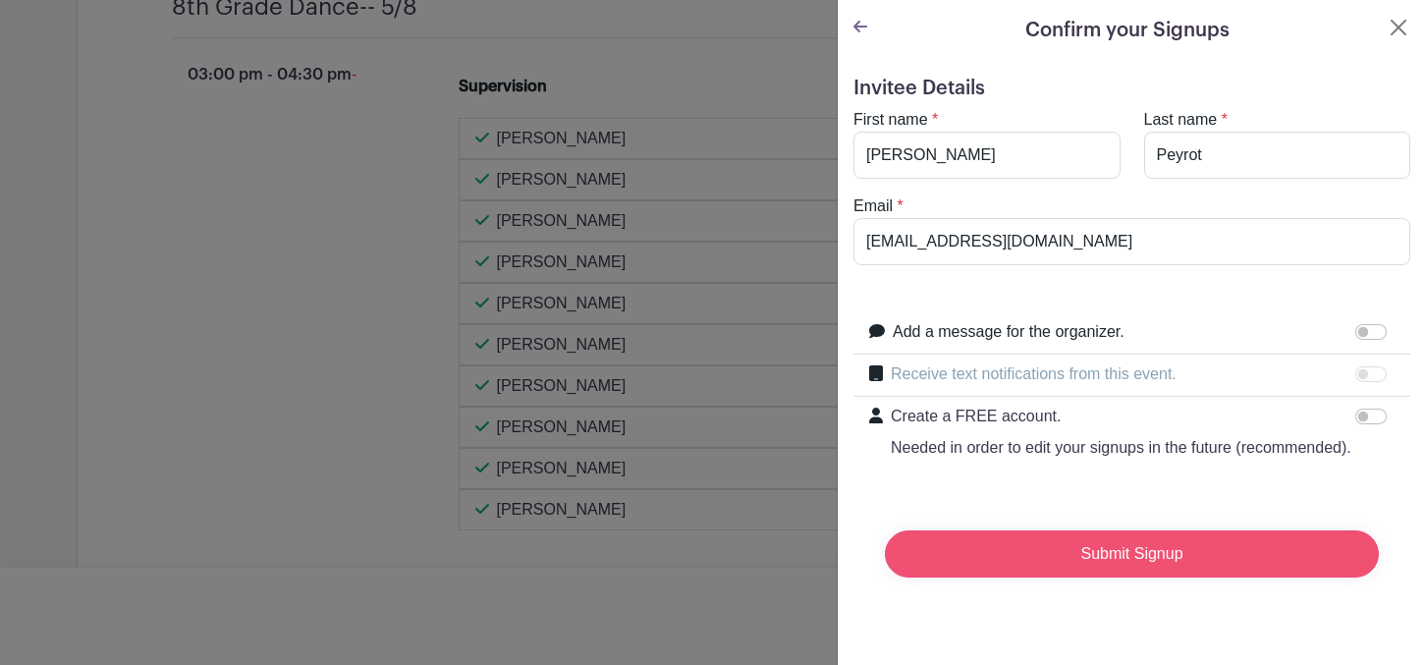
click at [1044, 553] on input "Submit Signup" at bounding box center [1132, 553] width 494 height 47
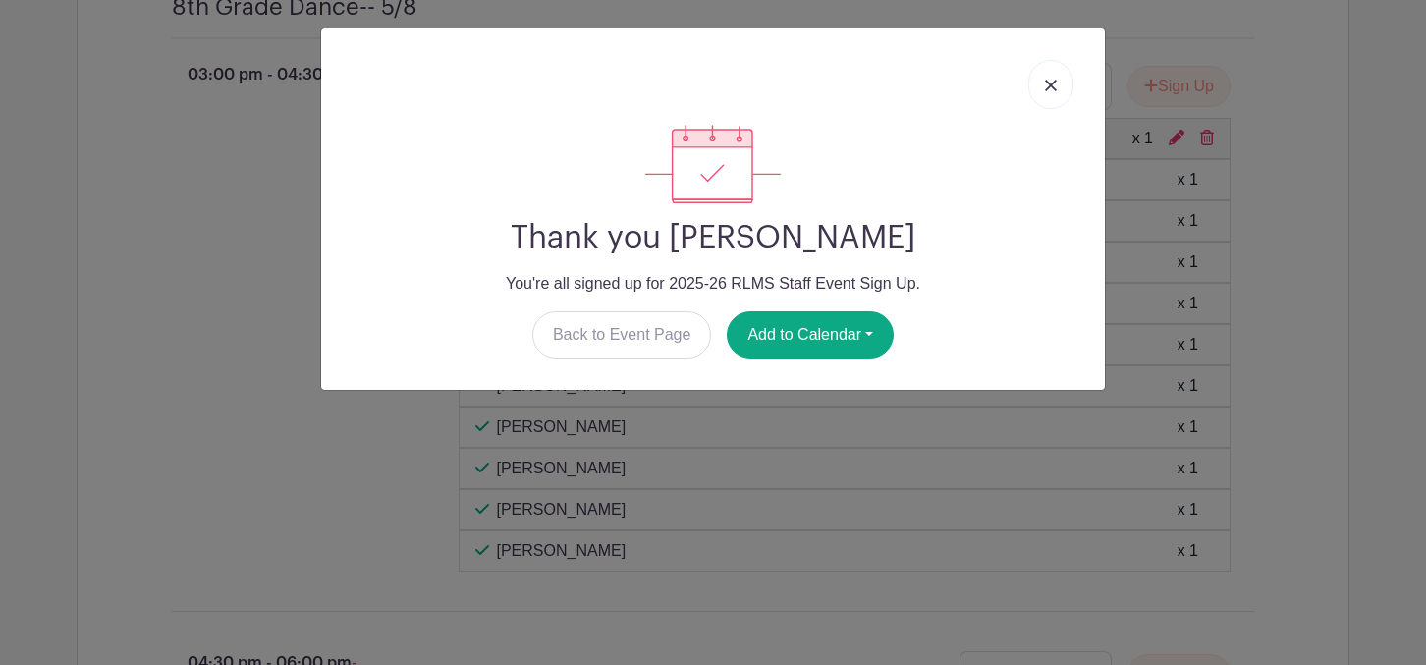
click at [1051, 103] on link at bounding box center [1050, 84] width 45 height 49
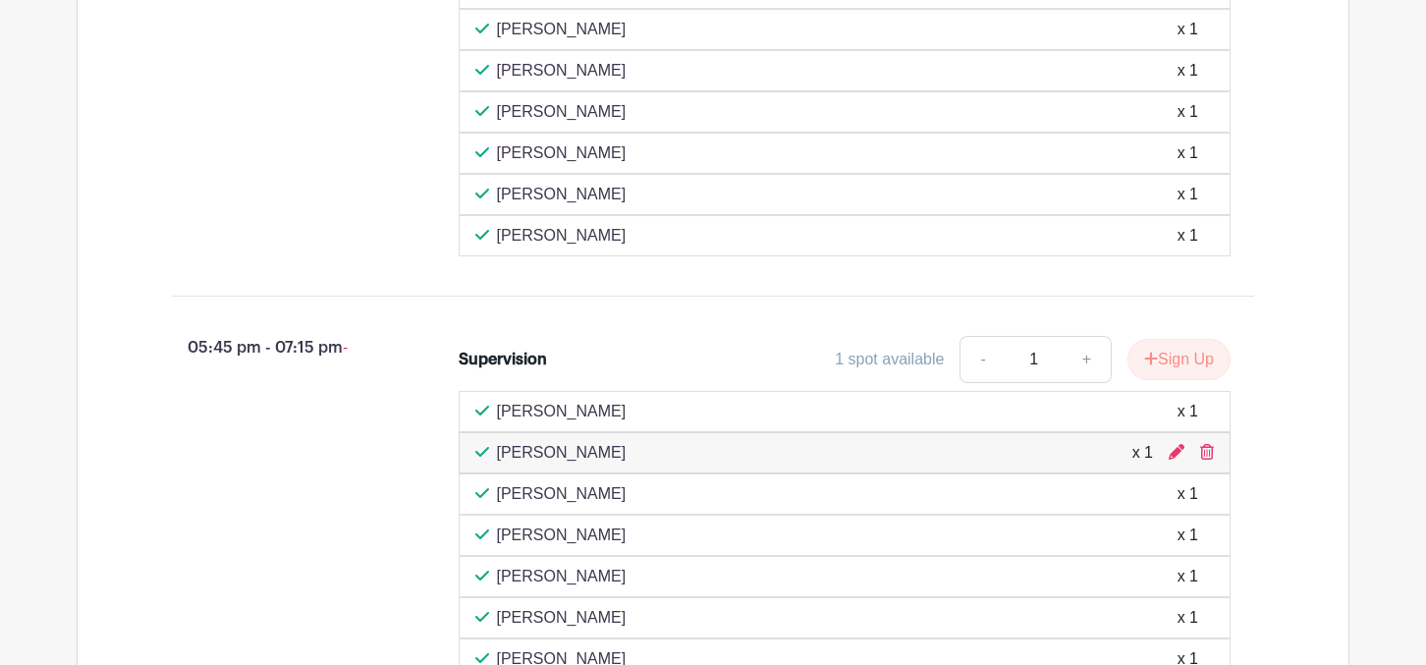
scroll to position [5644, 0]
click at [1206, 461] on icon at bounding box center [1207, 453] width 14 height 16
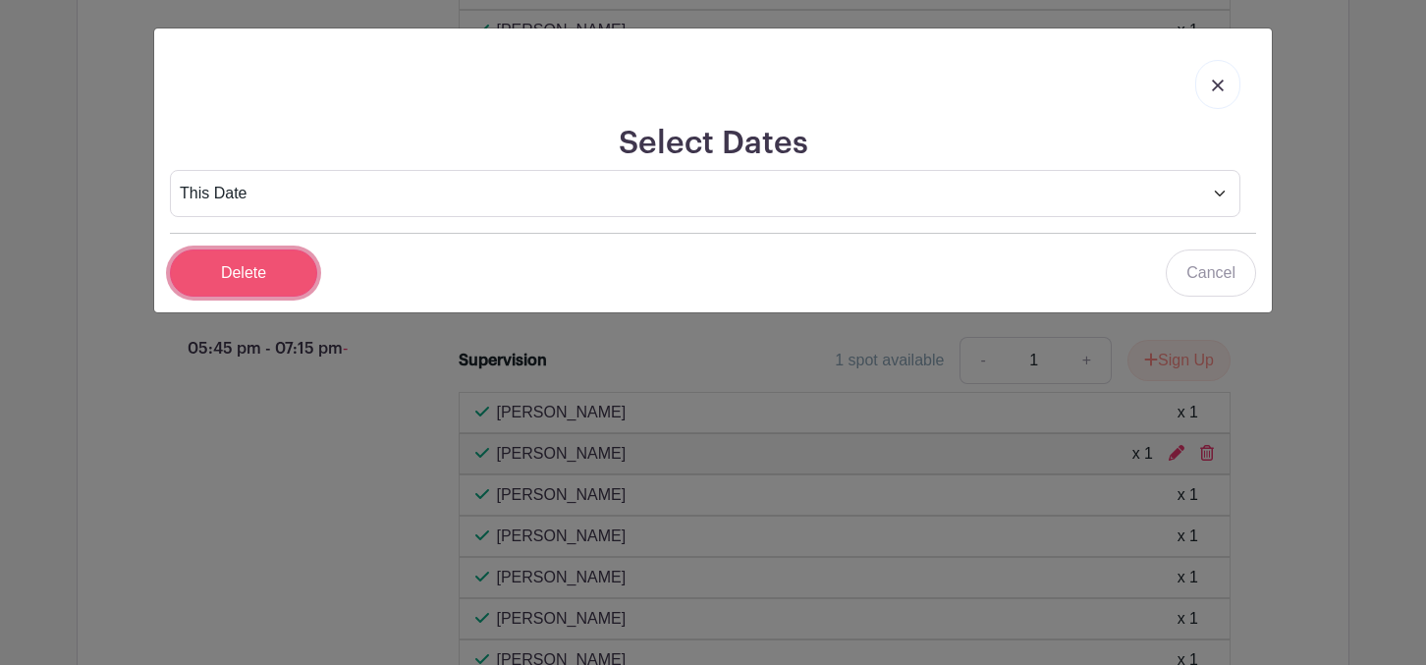
click at [290, 268] on input "Delete" at bounding box center [243, 272] width 147 height 47
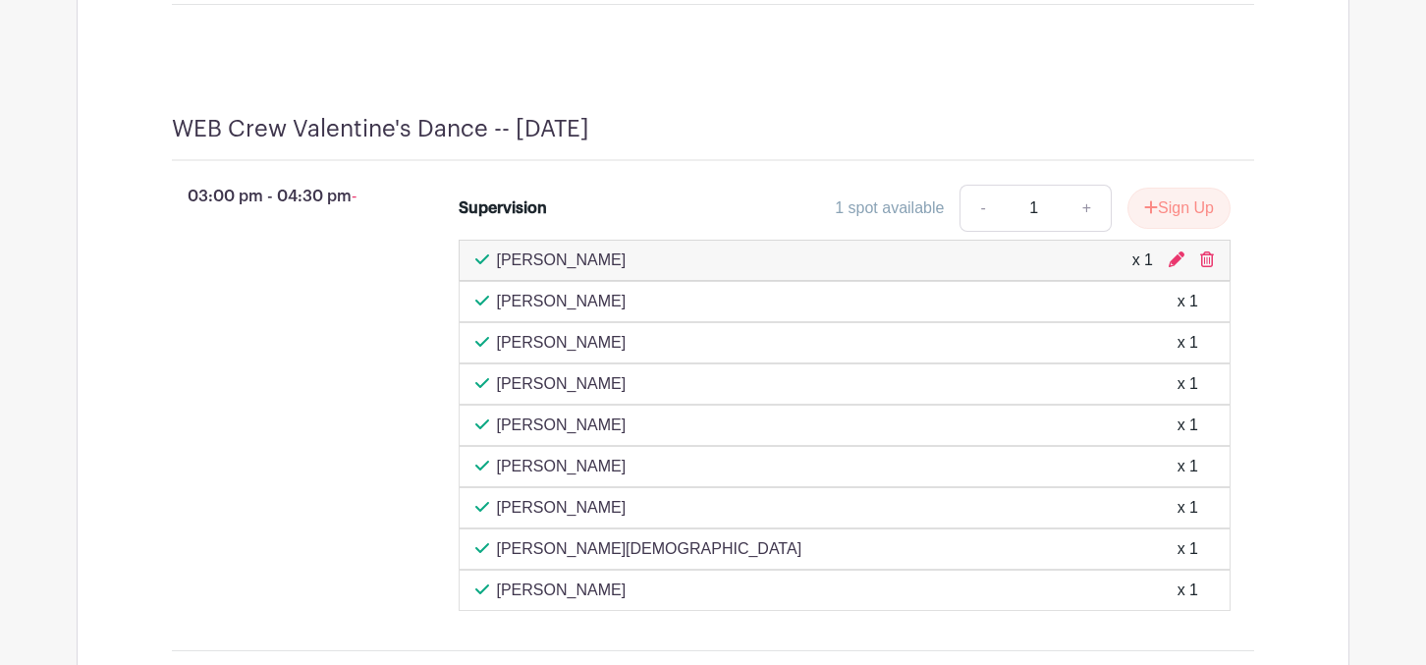
scroll to position [6383, 0]
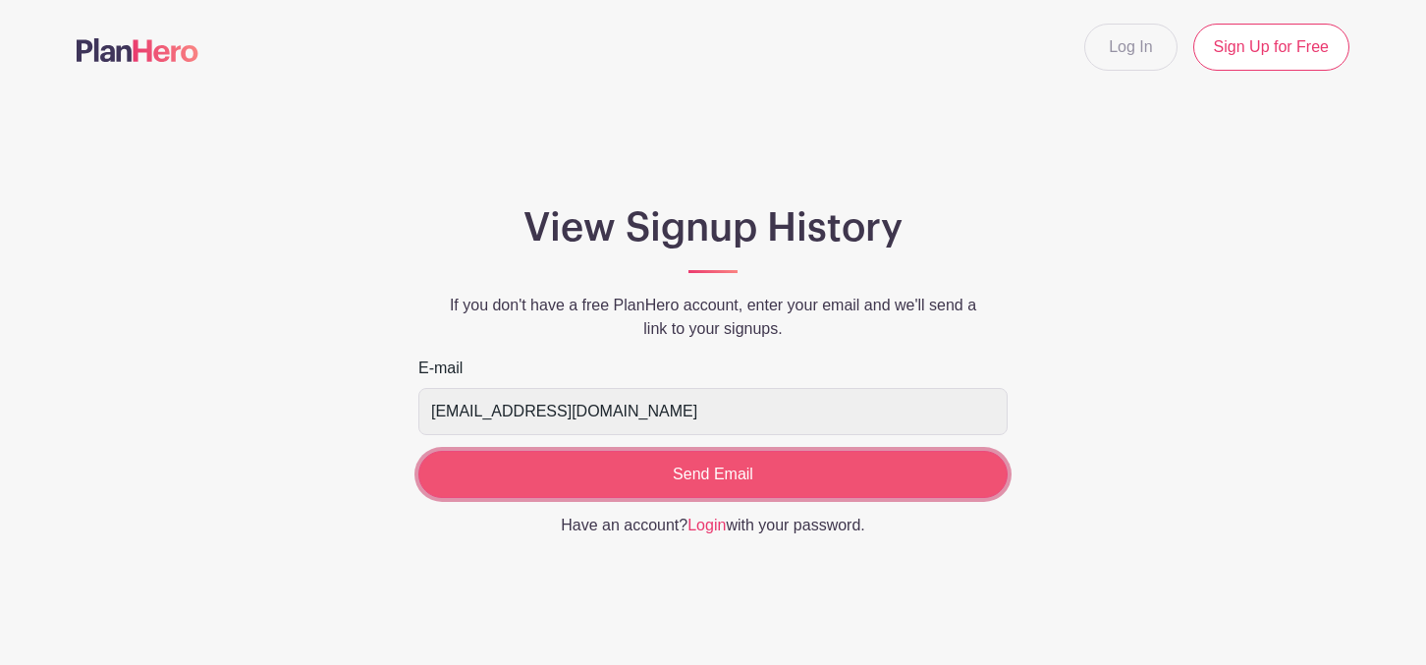
click at [720, 475] on input "Send Email" at bounding box center [712, 474] width 589 height 47
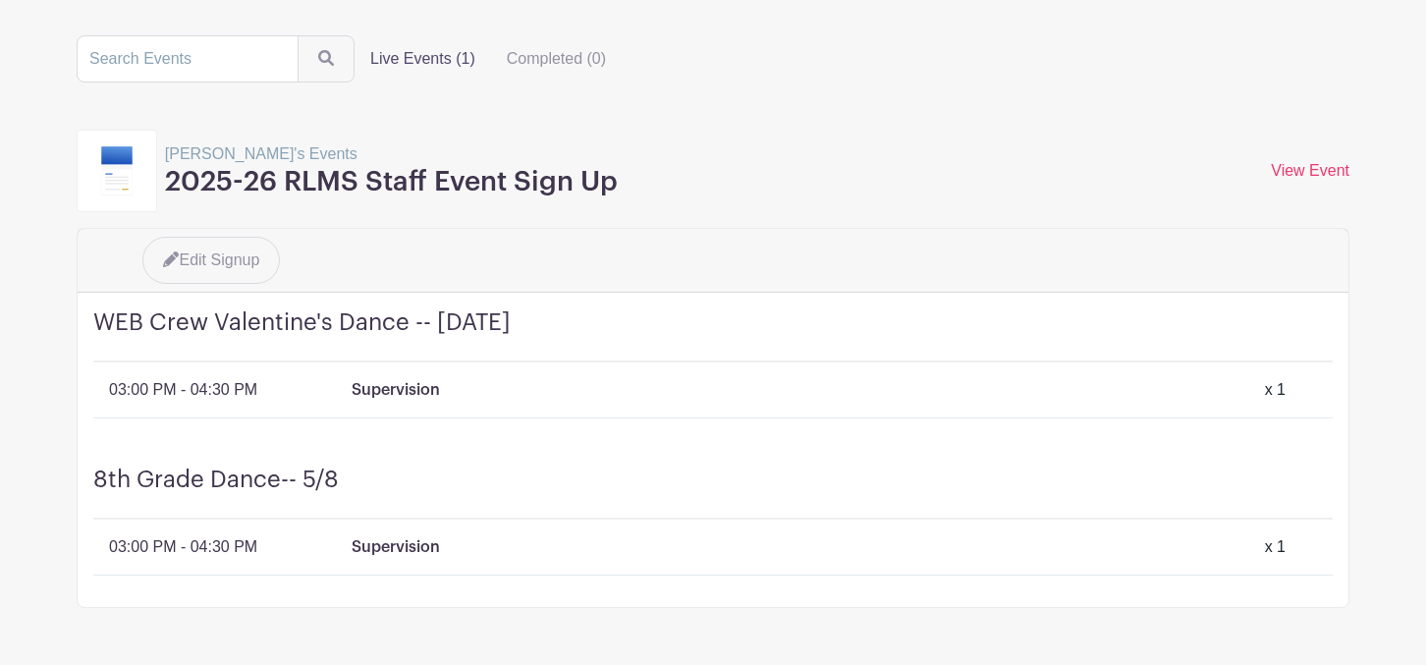
scroll to position [152, 0]
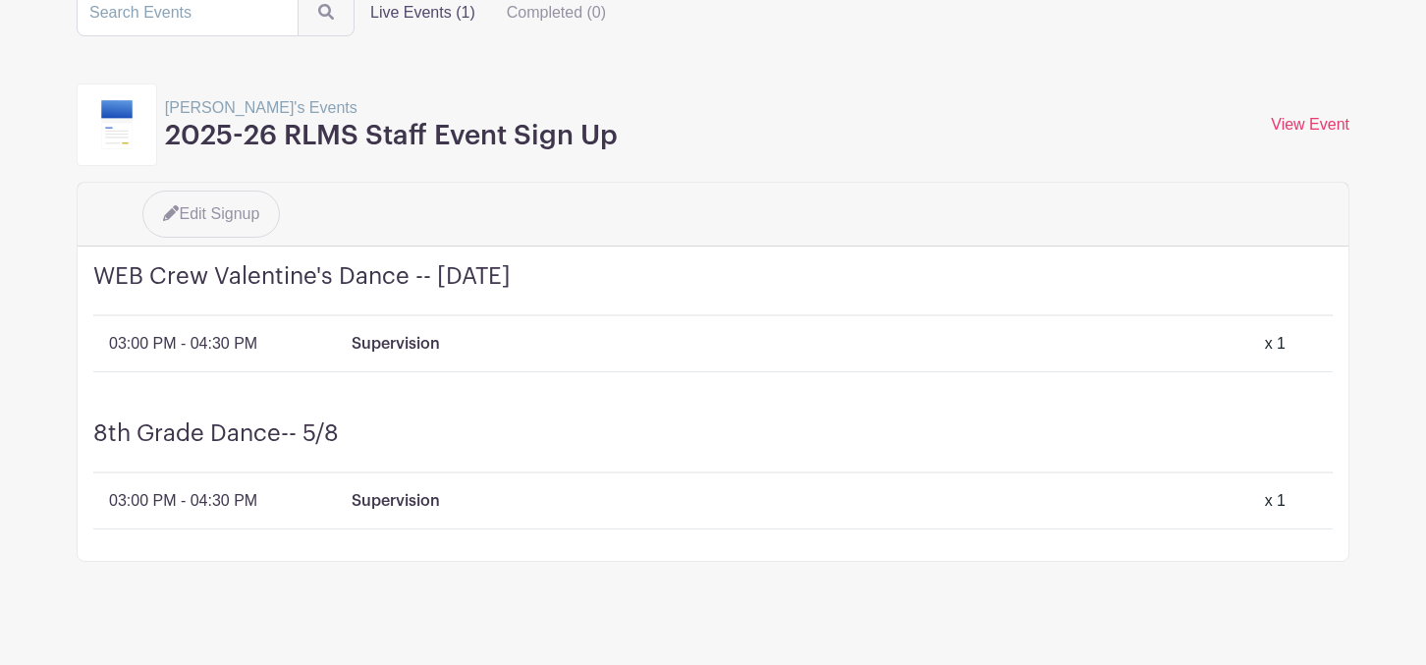
drag, startPoint x: 654, startPoint y: 271, endPoint x: 92, endPoint y: 278, distance: 561.7
click at [93, 278] on h4 "WEB Crew Valentine's Dance -- [DATE]" at bounding box center [712, 289] width 1239 height 54
copy h4 "WEB Crew Valentine's Dance -- [DATE]"
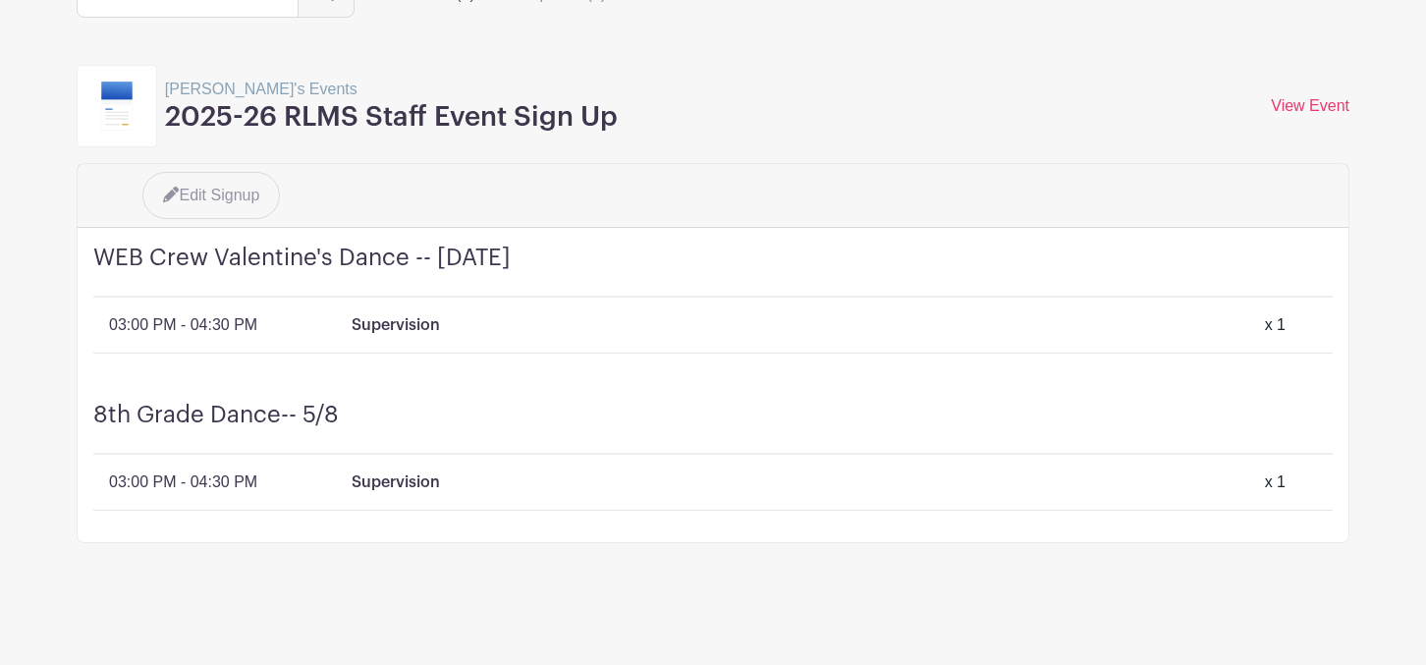
scroll to position [164, 0]
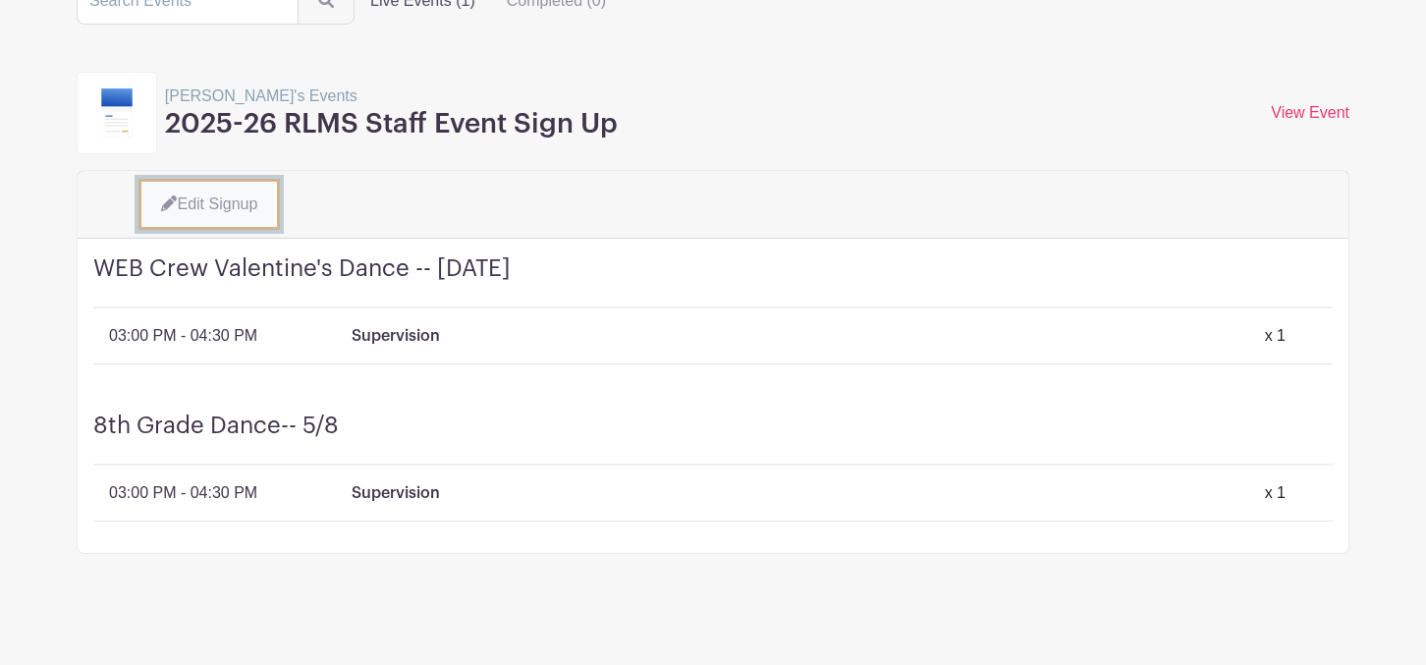
click at [247, 205] on link "Edit Signup" at bounding box center [208, 204] width 141 height 51
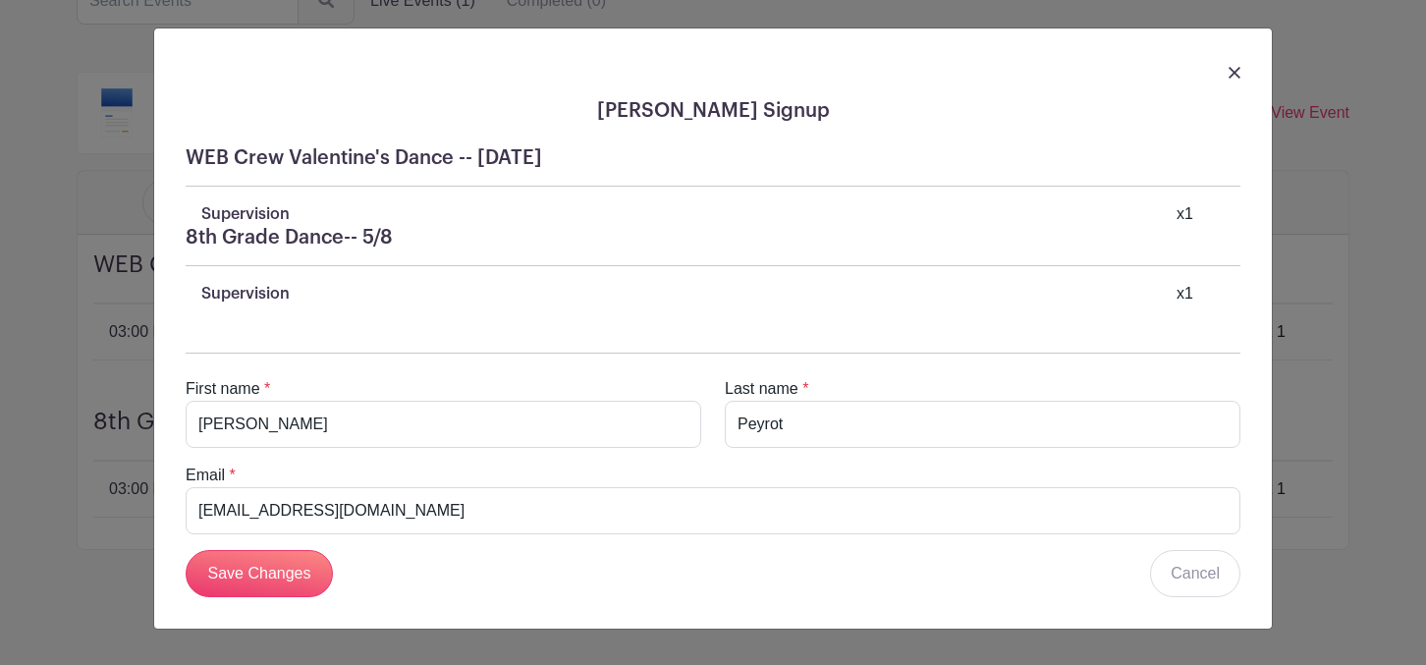
click at [1228, 75] on img at bounding box center [1234, 73] width 12 height 12
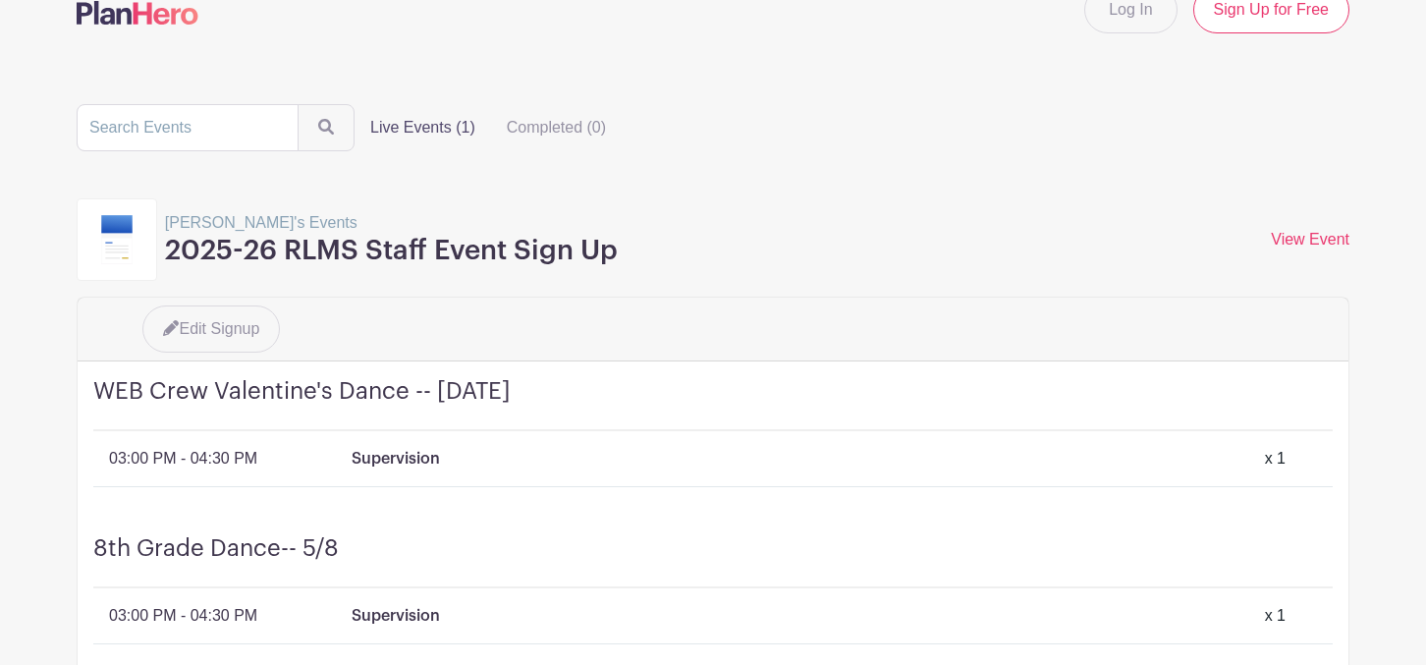
scroll to position [0, 0]
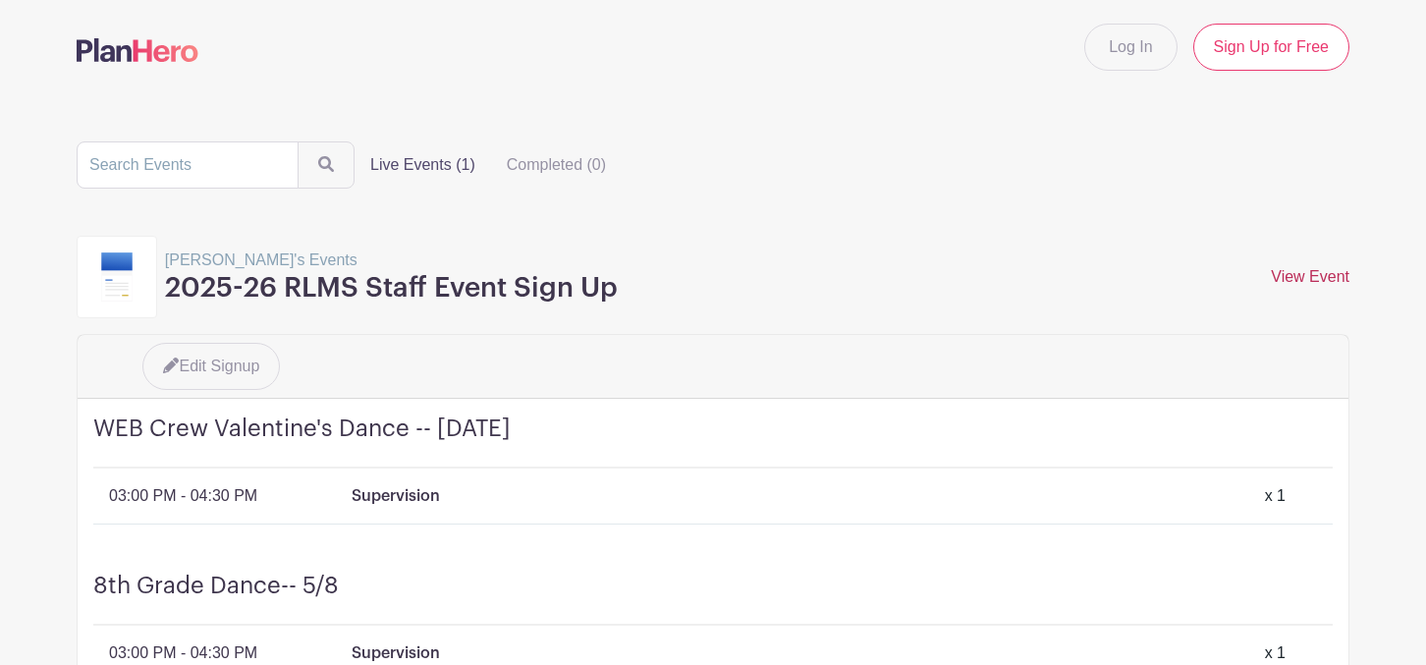
click at [1299, 273] on link "View Event" at bounding box center [1310, 276] width 79 height 17
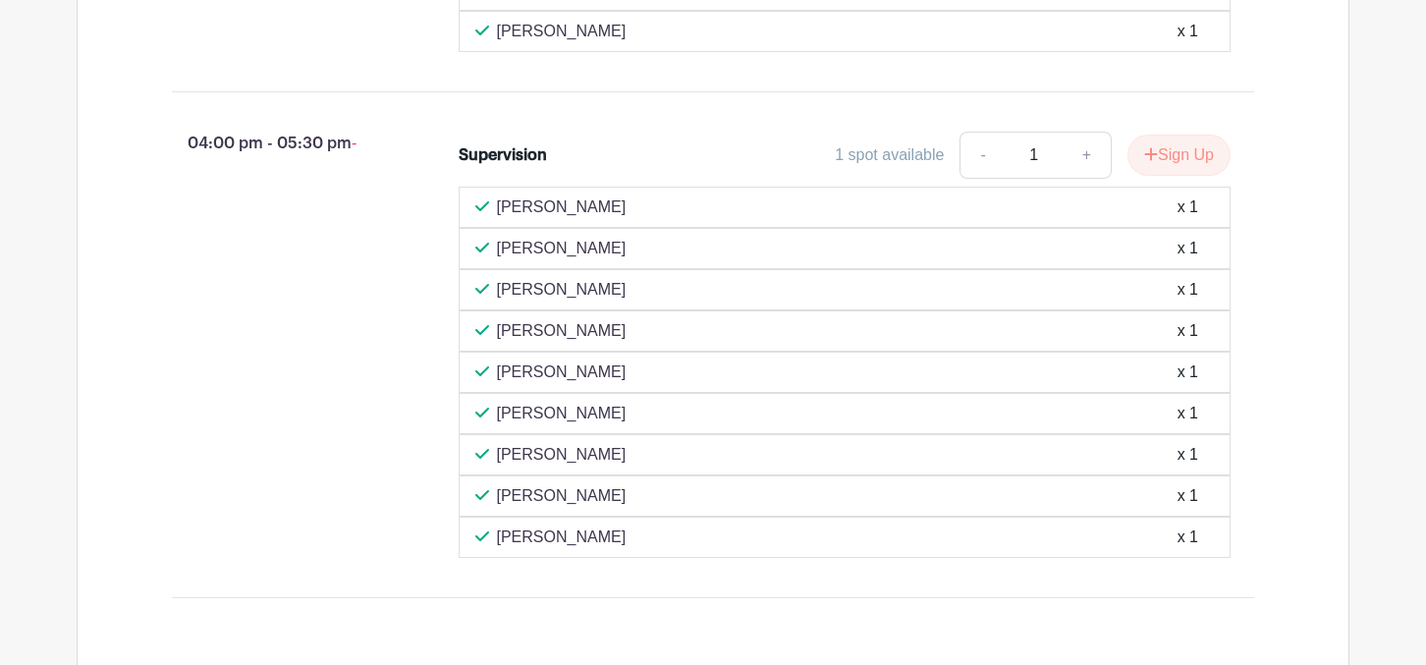
scroll to position [2120, 0]
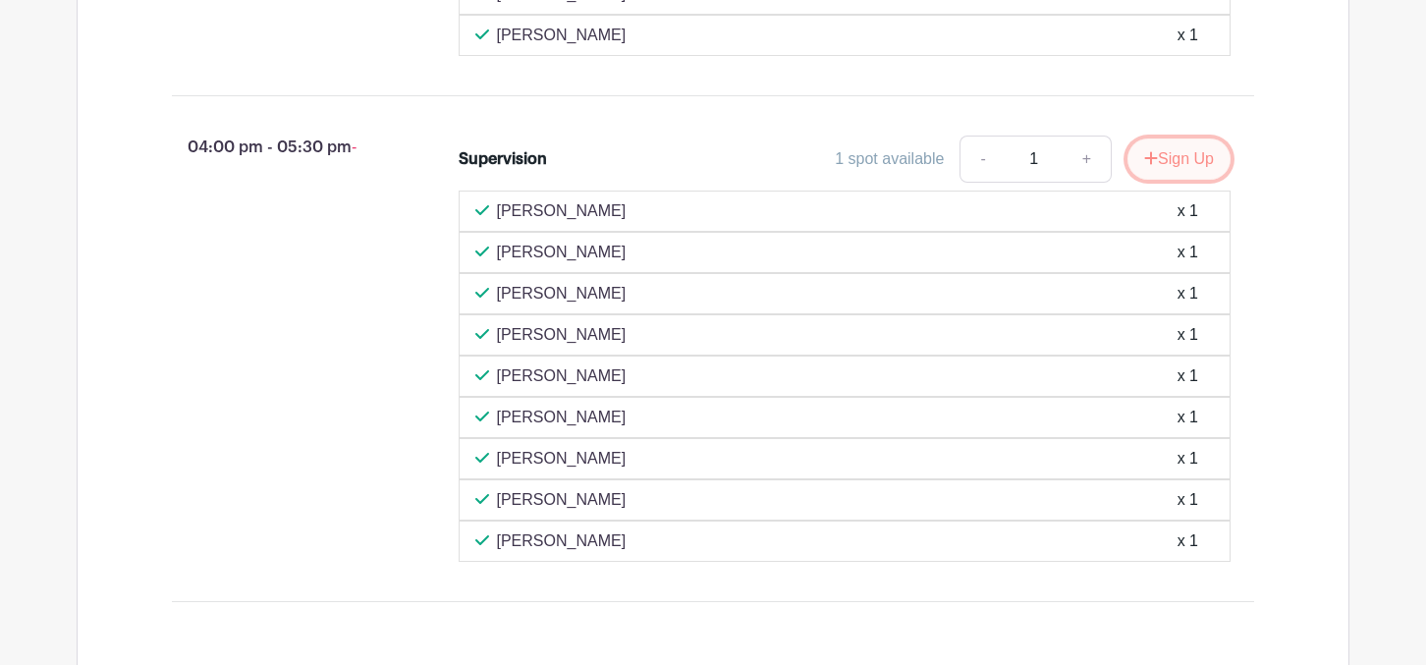
click at [1149, 180] on button "Sign Up" at bounding box center [1178, 158] width 103 height 41
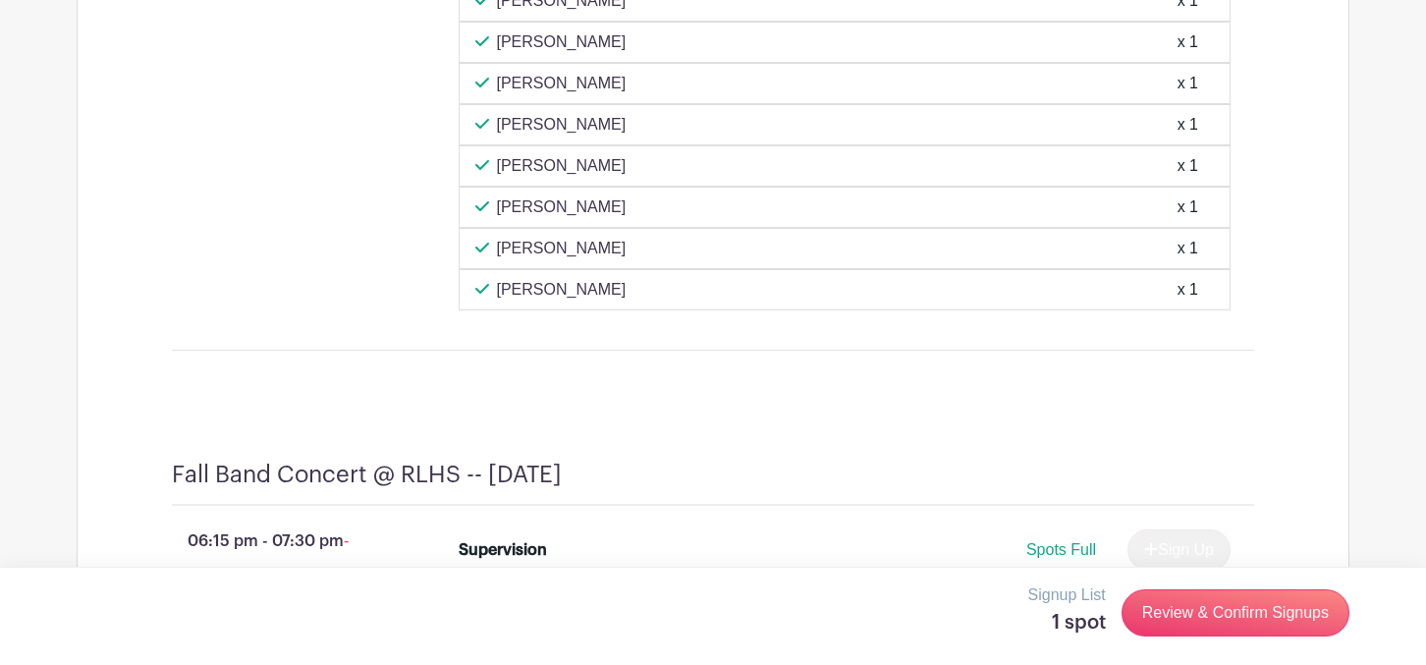
scroll to position [2370, 0]
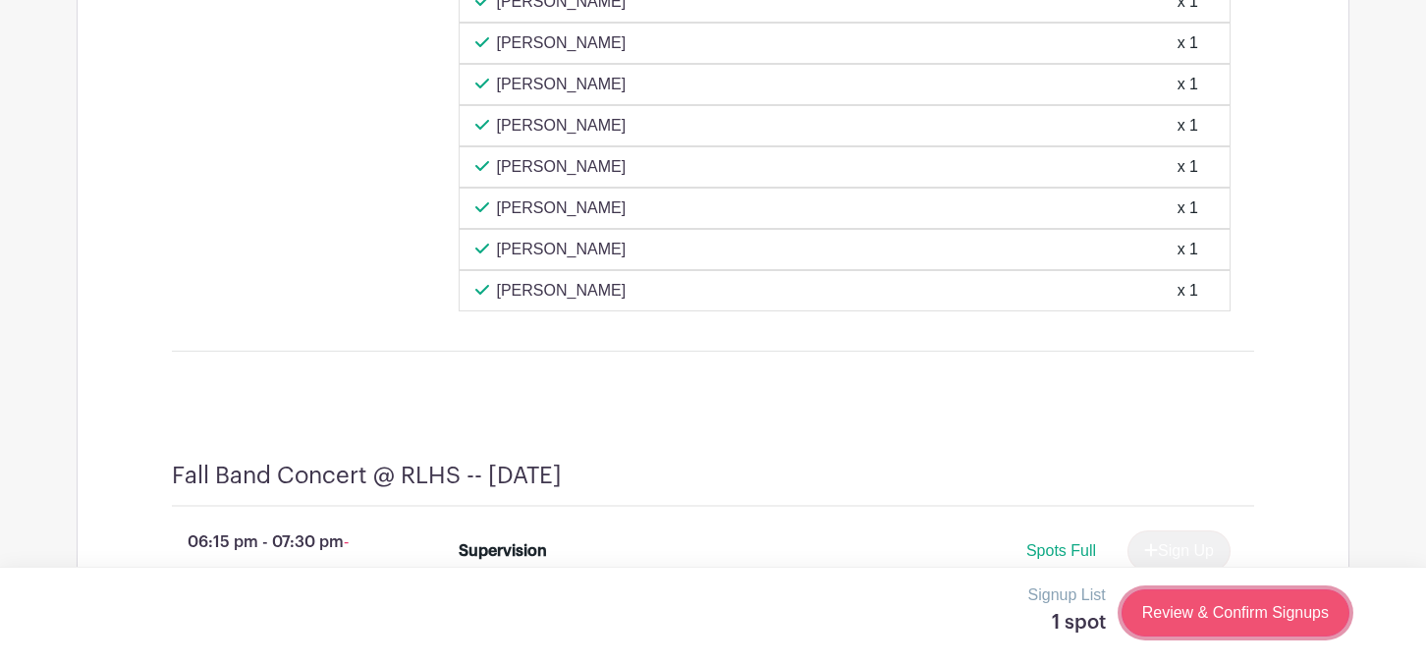
click at [1227, 628] on link "Review & Confirm Signups" at bounding box center [1235, 612] width 228 height 47
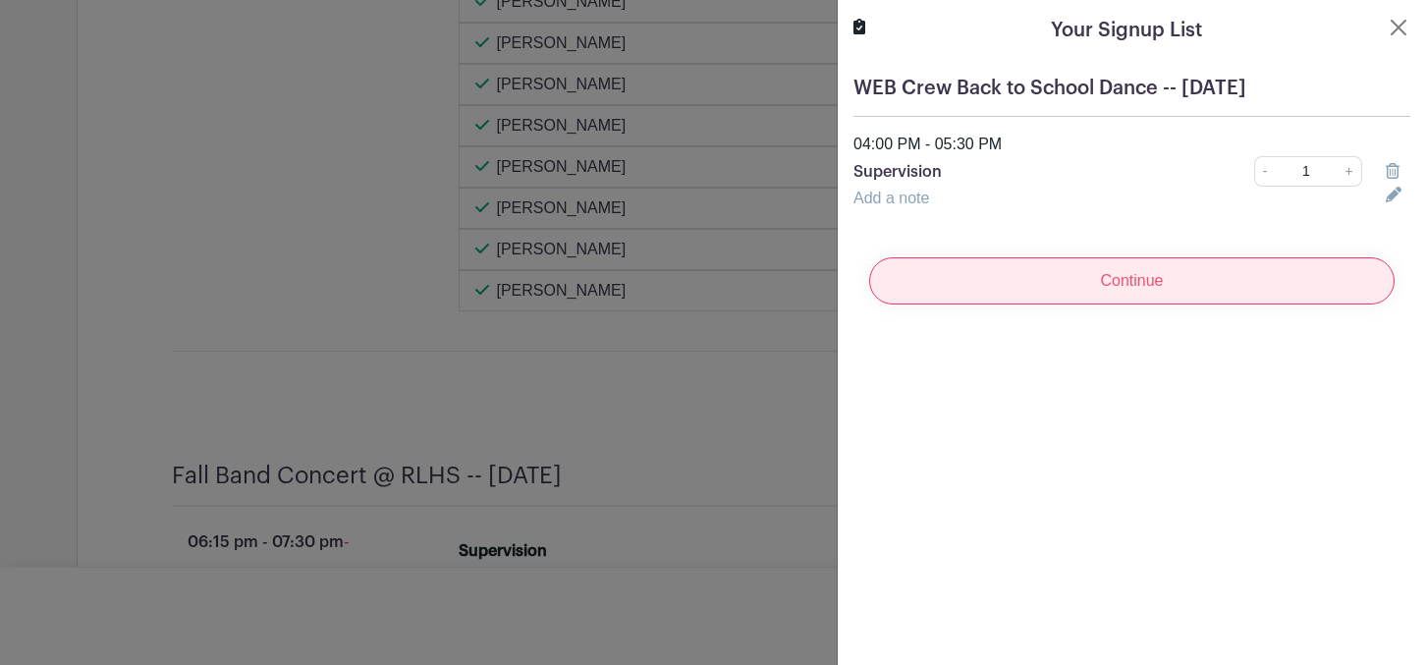
click at [1105, 278] on input "Continue" at bounding box center [1131, 280] width 525 height 47
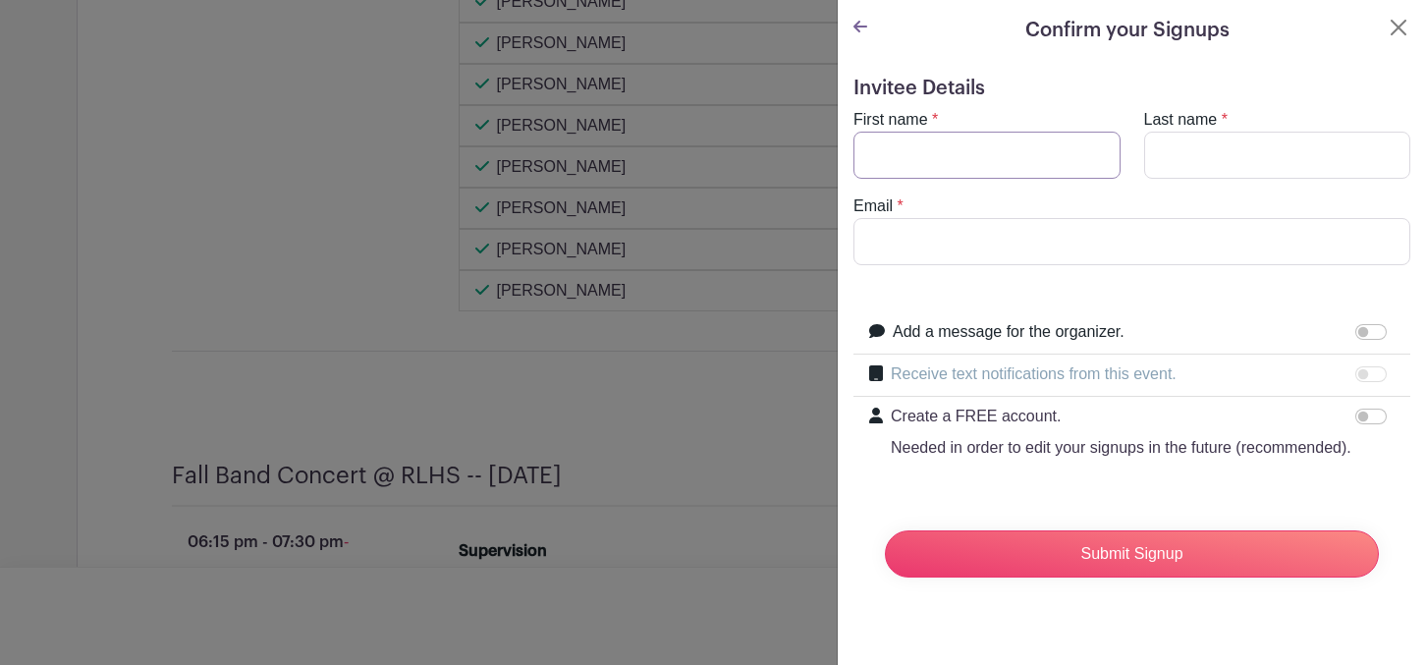
click at [904, 175] on input "First name" at bounding box center [986, 155] width 267 height 47
type input "Nick"
type input "Peyrot"
type input "npeyrot@rlas-116.org"
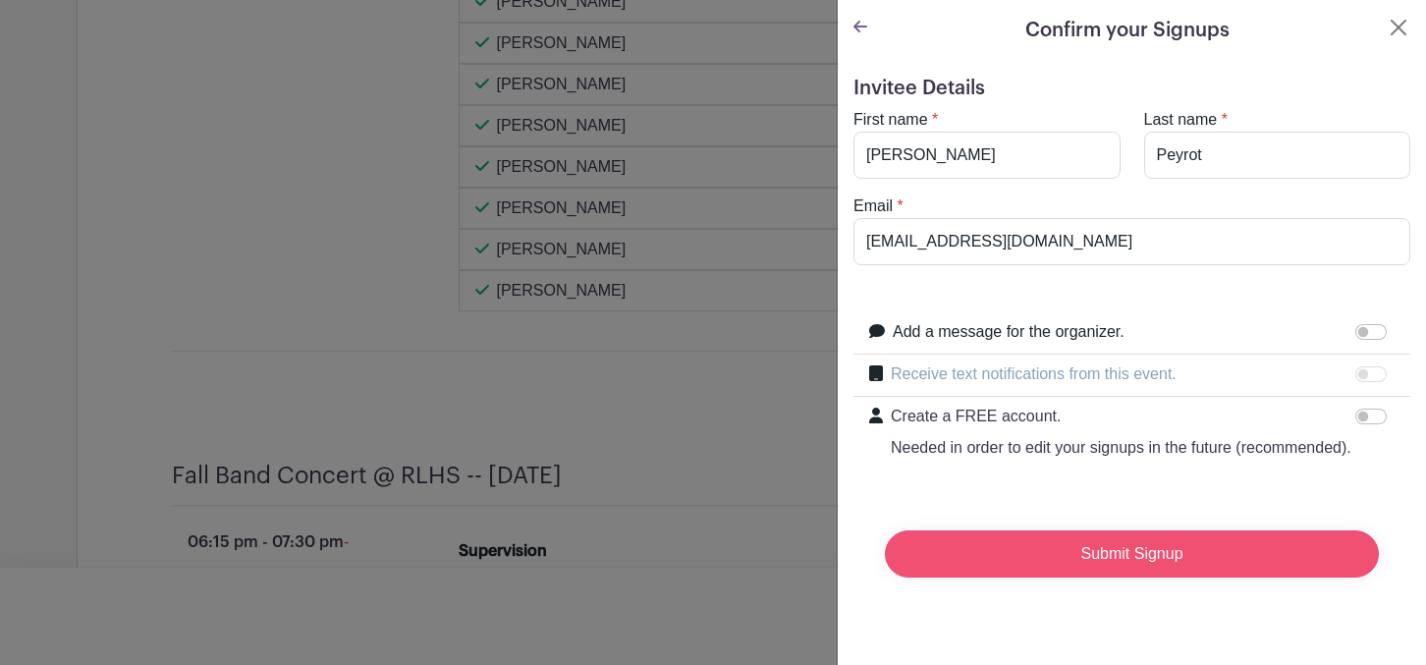
click at [1016, 560] on input "Submit Signup" at bounding box center [1132, 553] width 494 height 47
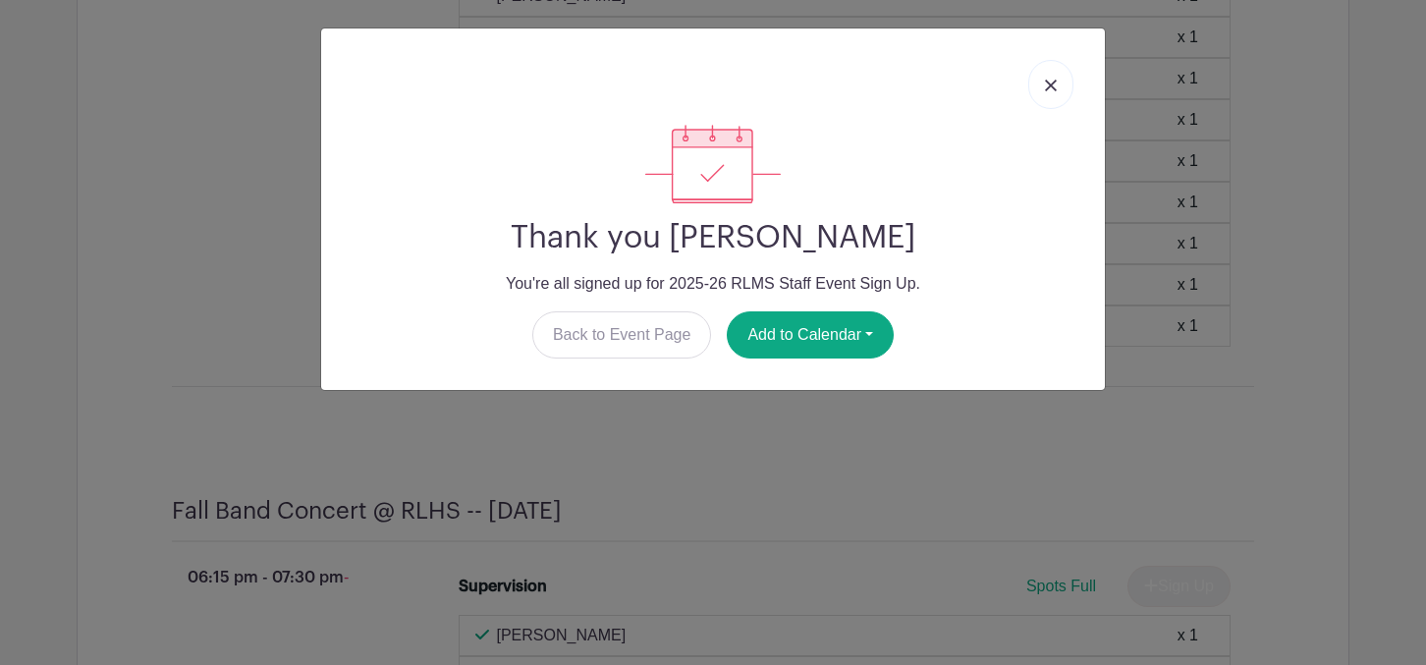
click at [1053, 74] on link at bounding box center [1050, 84] width 45 height 49
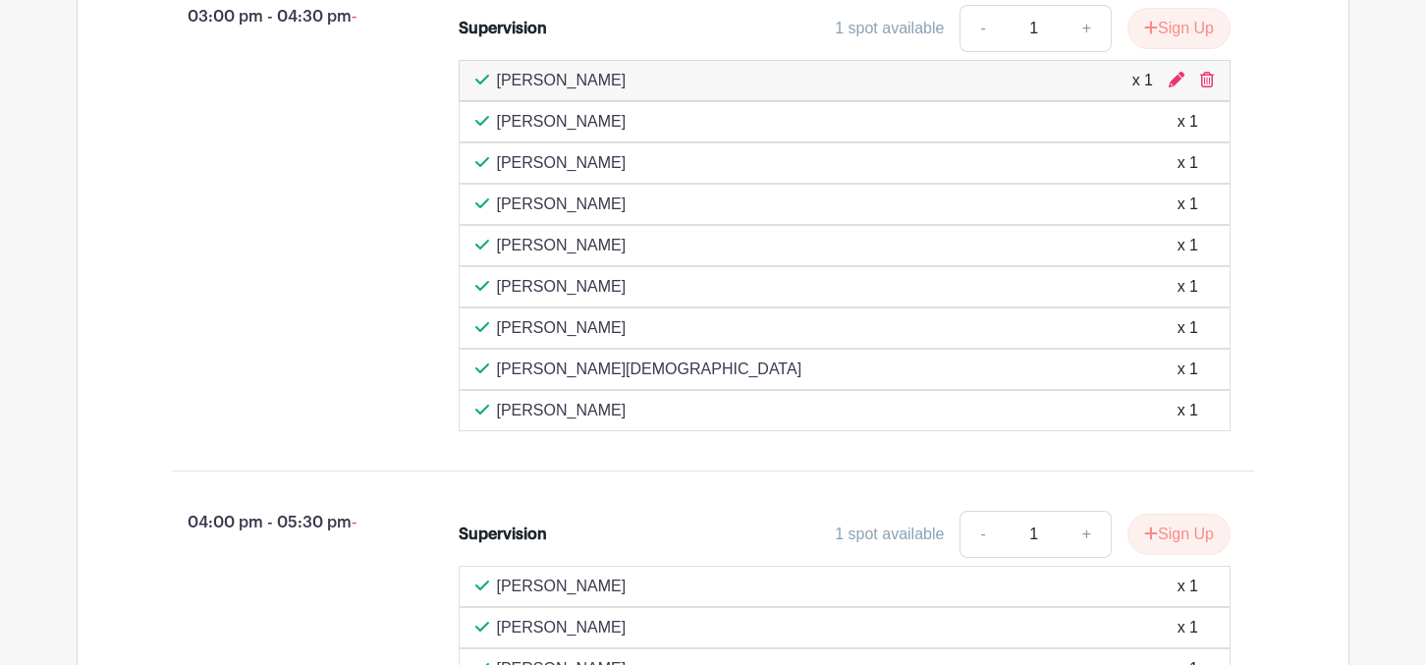
scroll to position [6462, 0]
click at [1211, 88] on icon at bounding box center [1207, 81] width 14 height 16
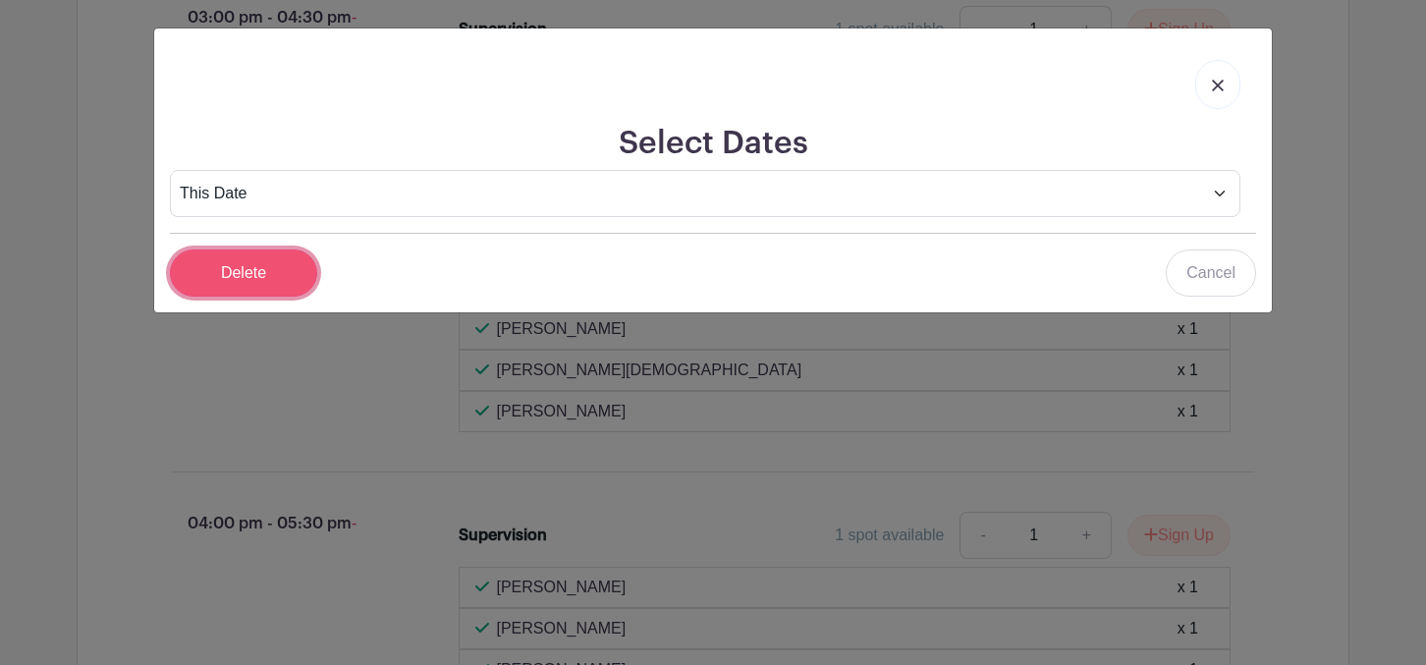
click at [261, 277] on input "Delete" at bounding box center [243, 272] width 147 height 47
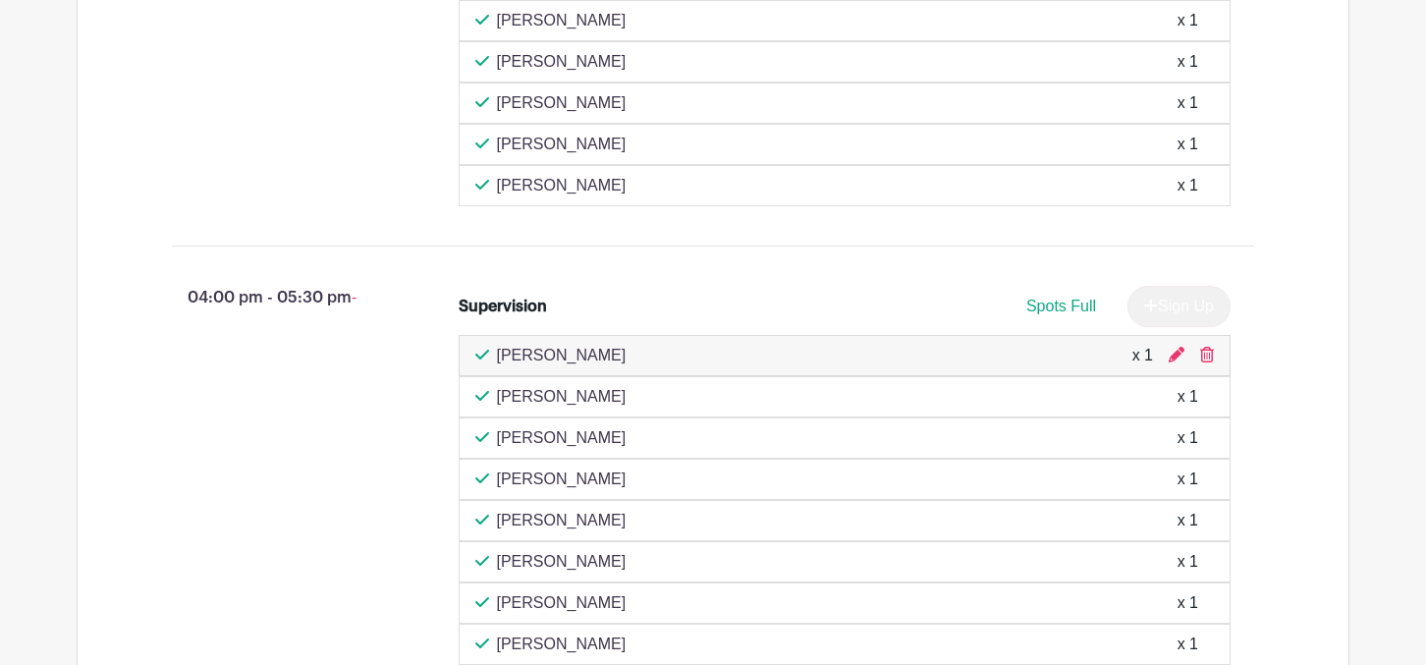
scroll to position [1480, 0]
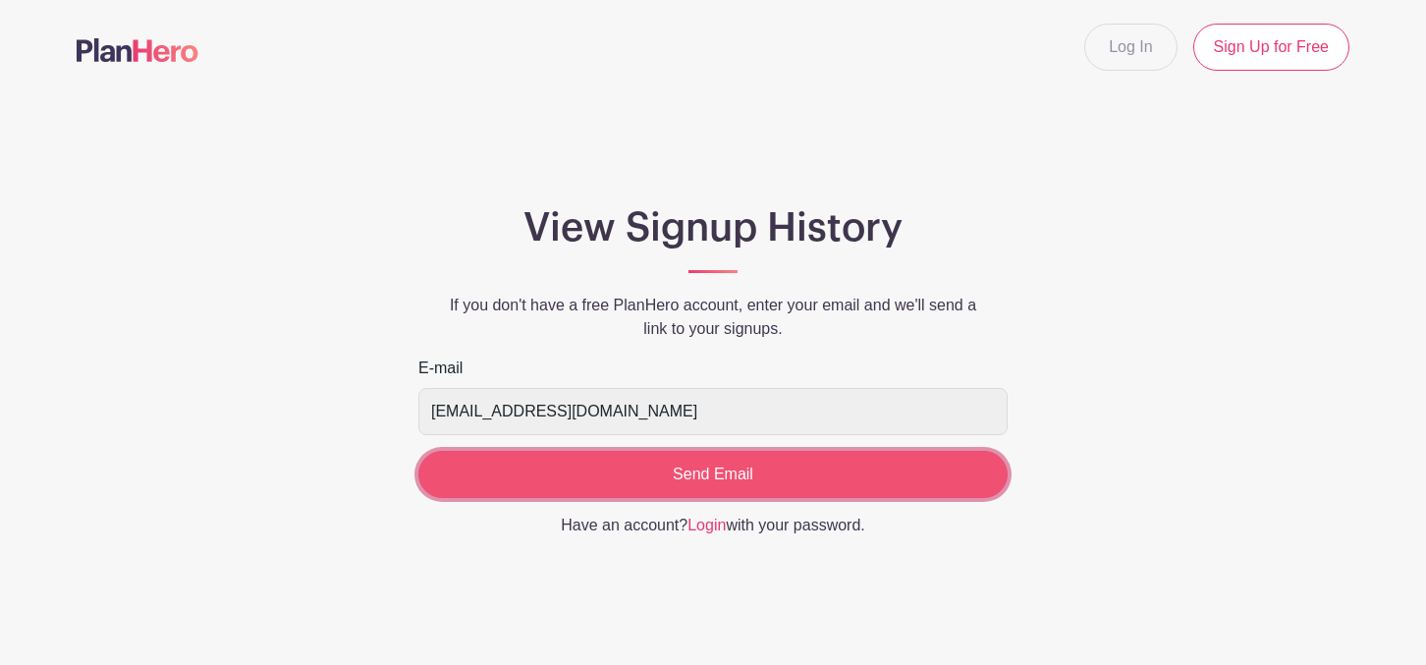
click at [766, 458] on input "Send Email" at bounding box center [712, 474] width 589 height 47
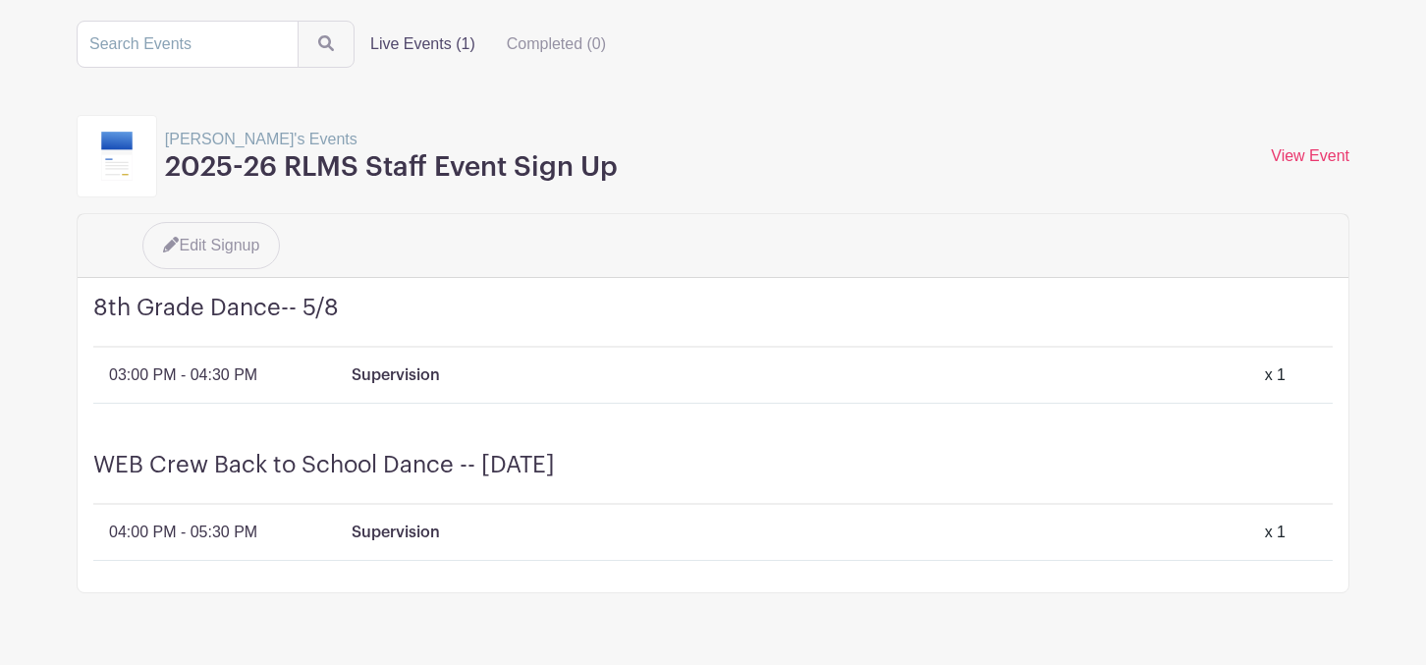
scroll to position [107, 0]
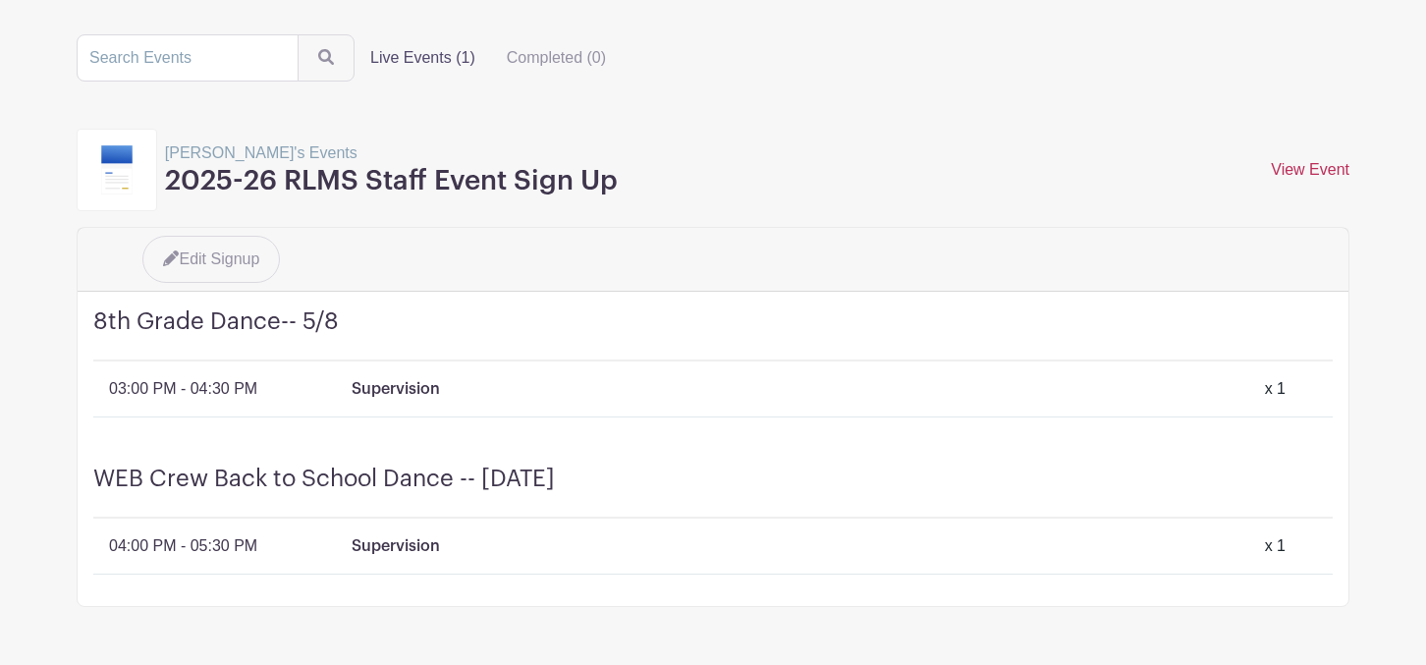
click at [1338, 167] on link "View Event" at bounding box center [1310, 169] width 79 height 17
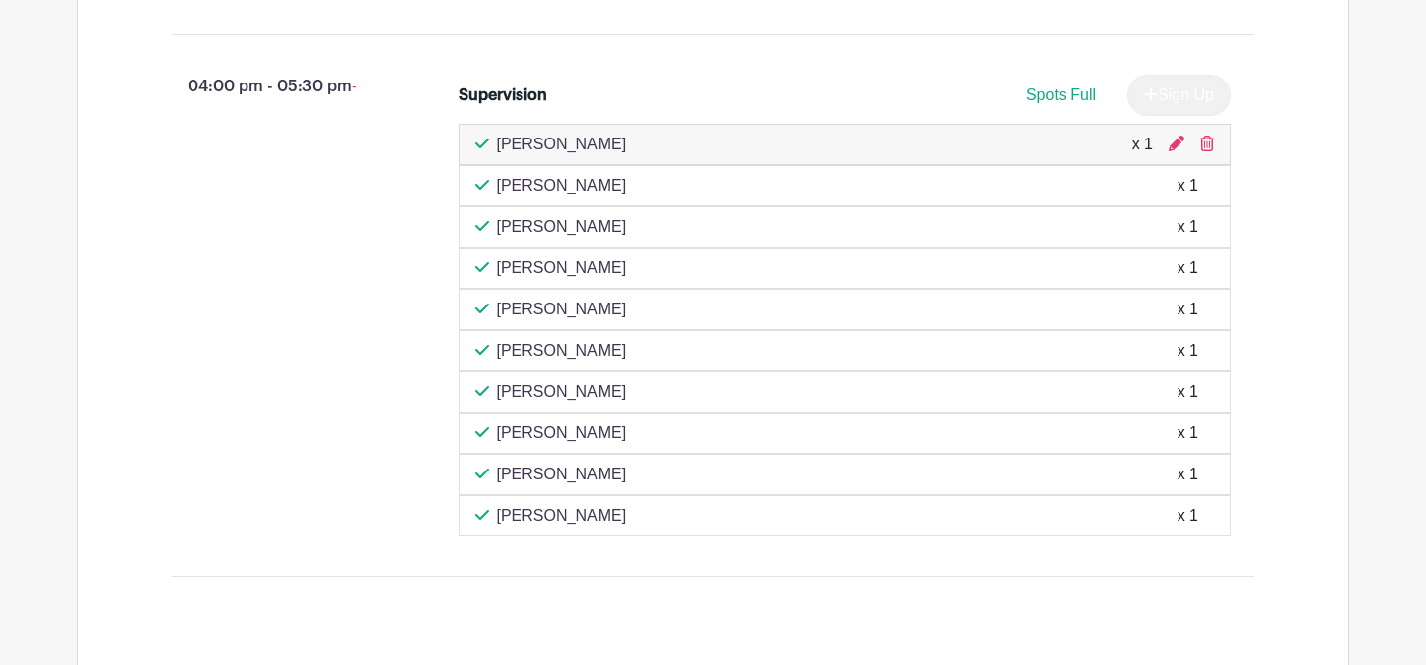
scroll to position [2183, 0]
click at [817, 410] on div "[PERSON_NAME] x 1" at bounding box center [845, 389] width 773 height 41
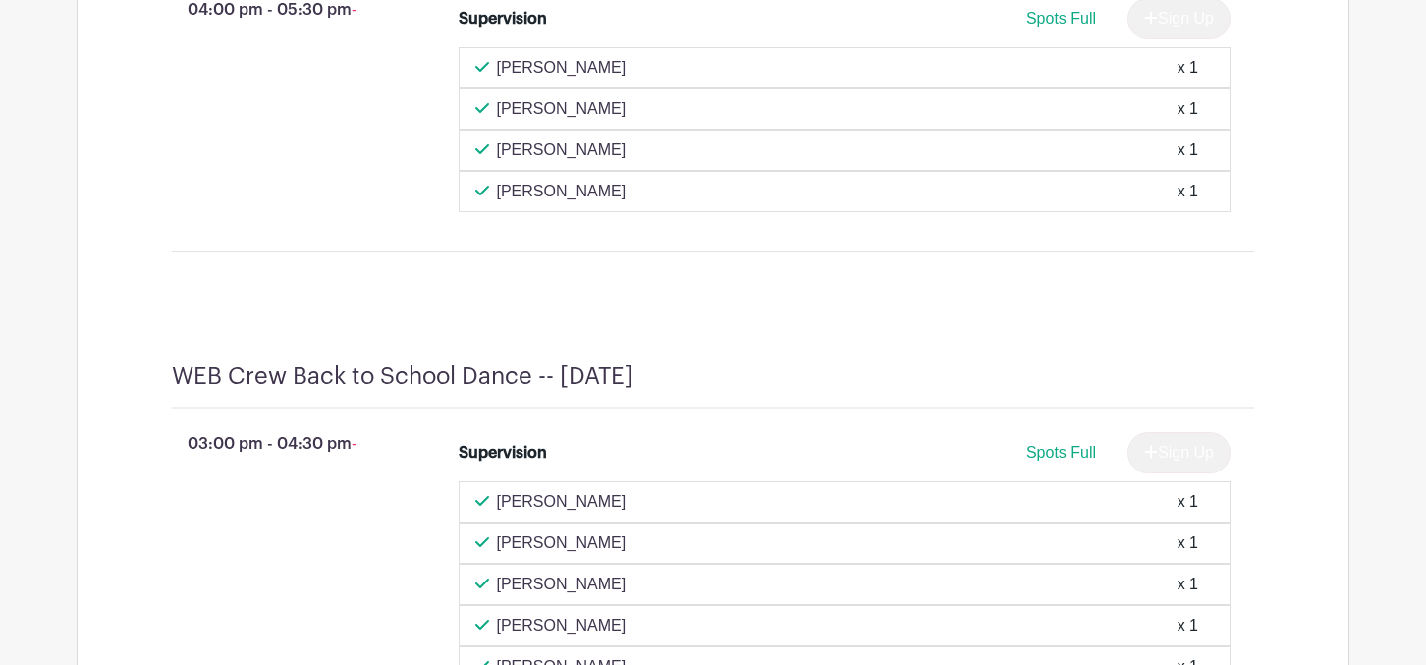
scroll to position [974, 0]
